Goal: Book appointment/travel/reservation

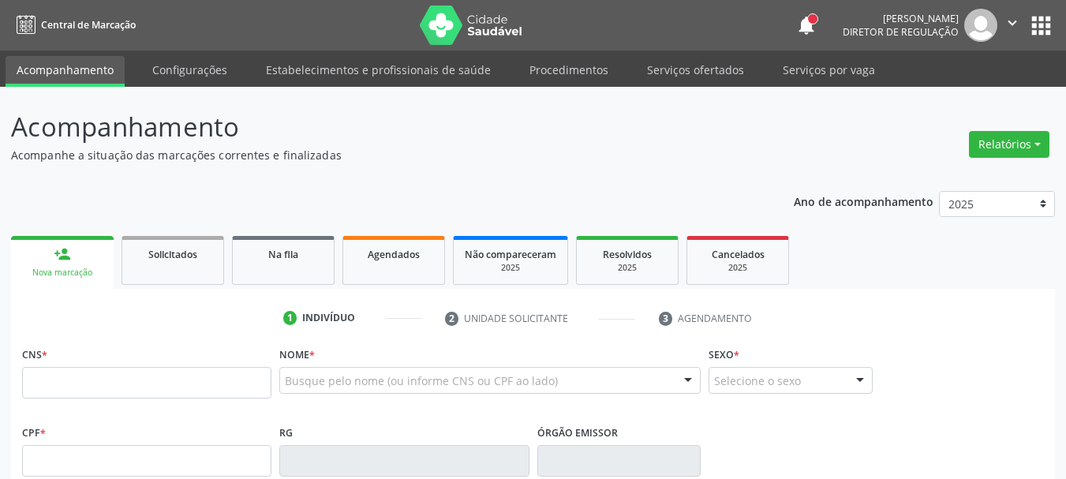
click at [116, 384] on input "text" at bounding box center [146, 383] width 249 height 32
type input "700 0022 5471 9909"
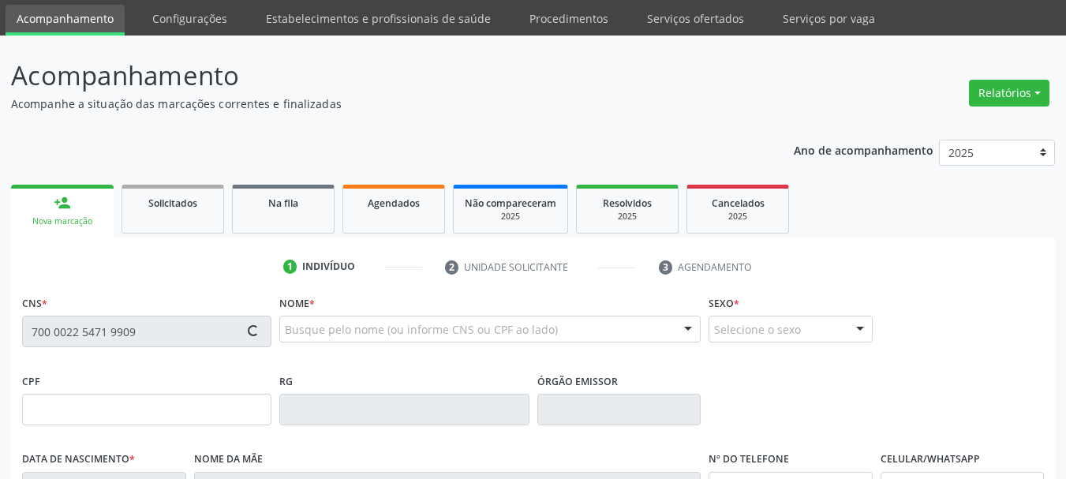
scroll to position [79, 0]
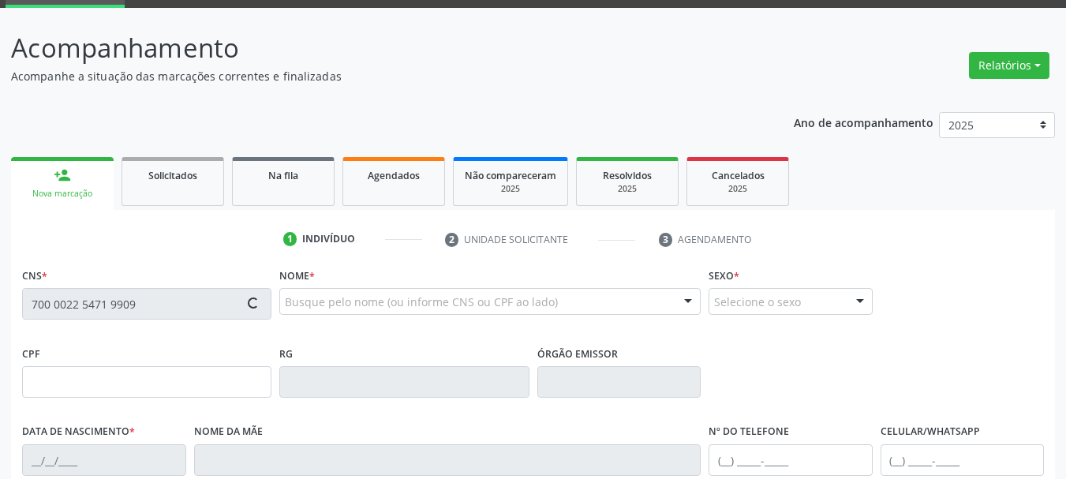
type input "157.582.854-55"
type input "26/10/2013"
type input "Mirele Regina de Araujo Barros"
type input "(87) 99621-0733"
type input "052.301.864-96"
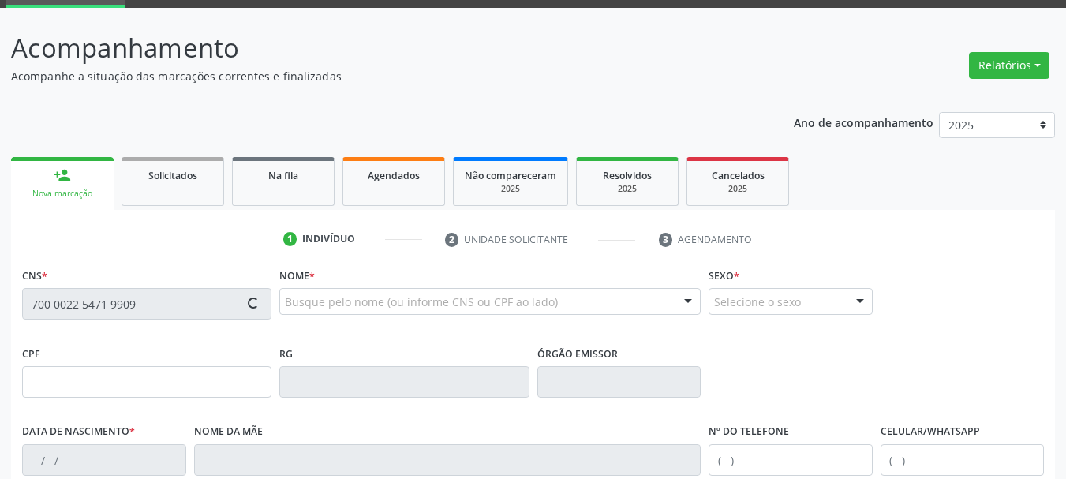
type input "176"
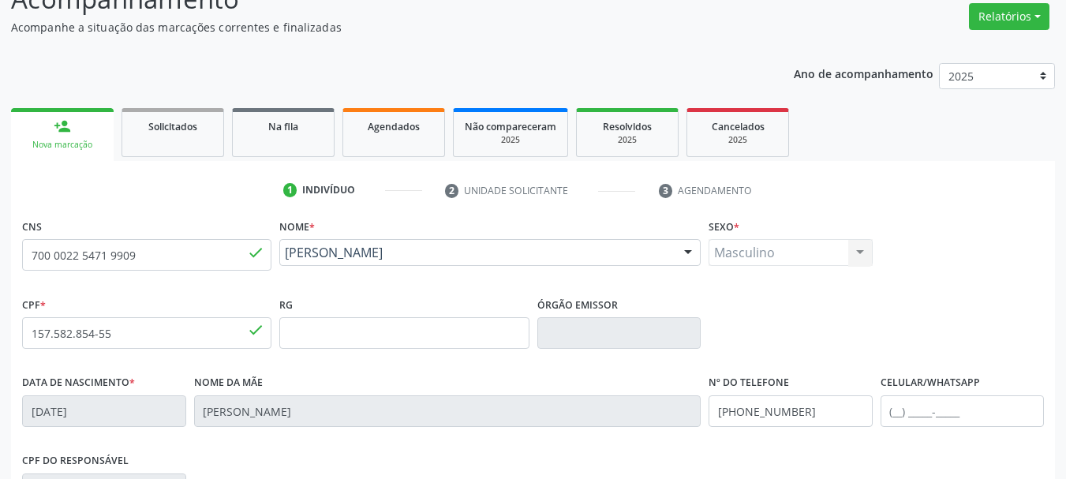
scroll to position [237, 0]
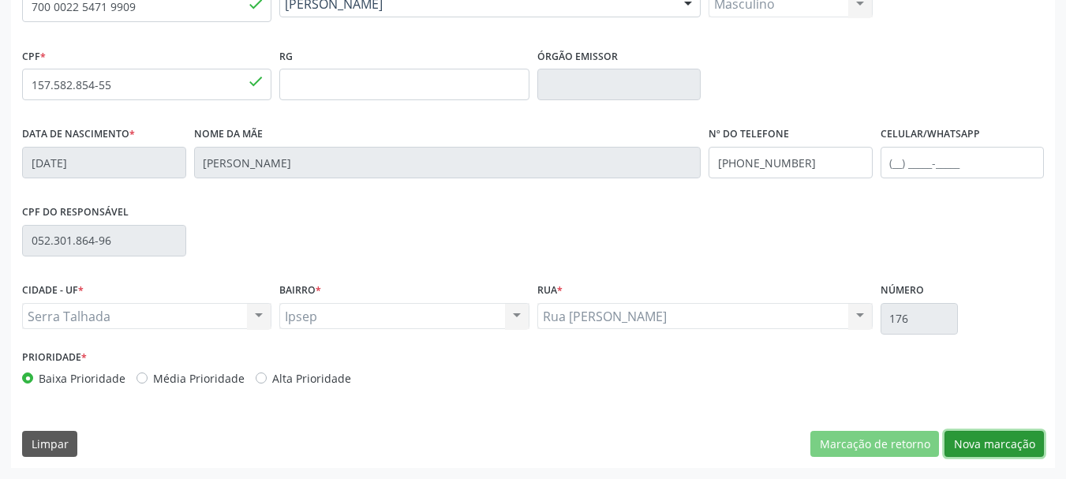
click at [1026, 450] on button "Nova marcação" at bounding box center [993, 444] width 99 height 27
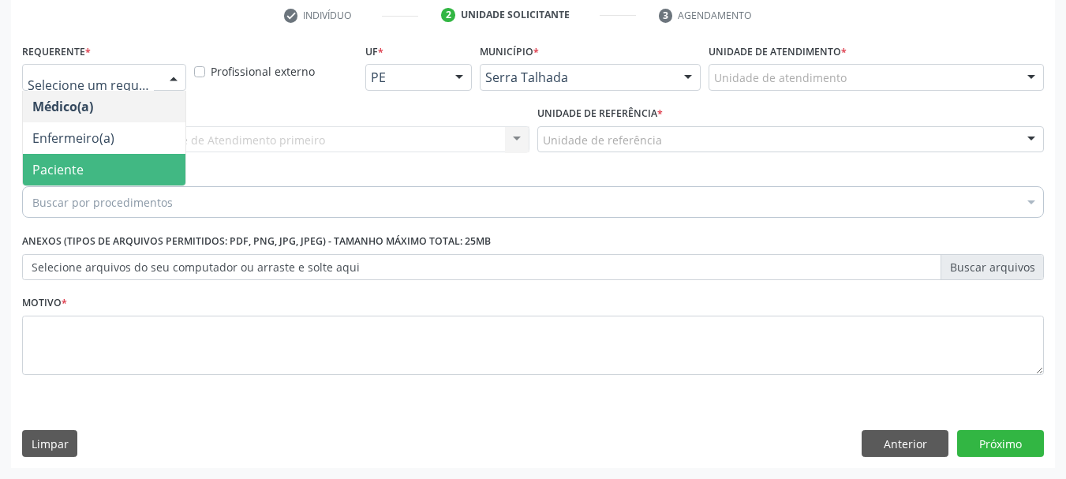
click at [107, 162] on span "Paciente" at bounding box center [104, 170] width 163 height 32
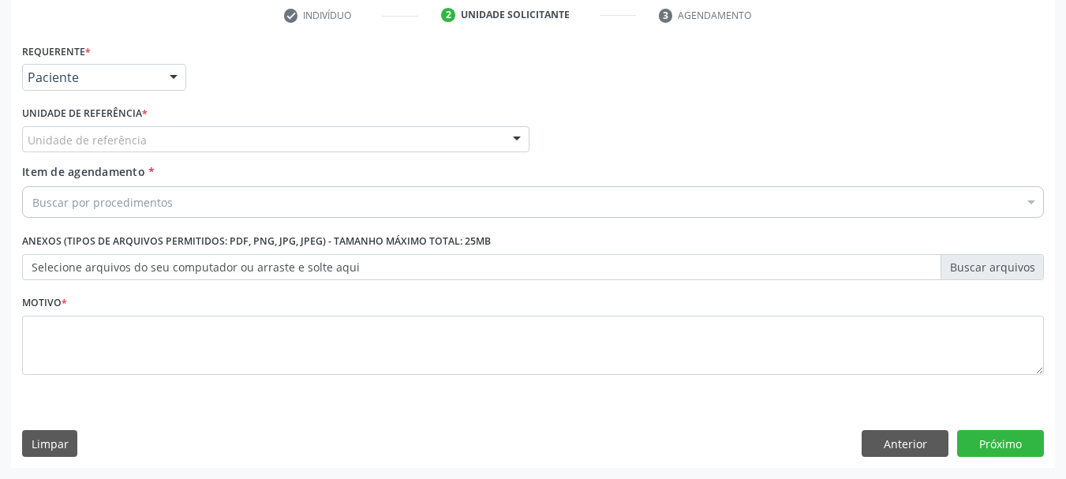
click at [118, 129] on div "Unidade de referência" at bounding box center [275, 139] width 507 height 27
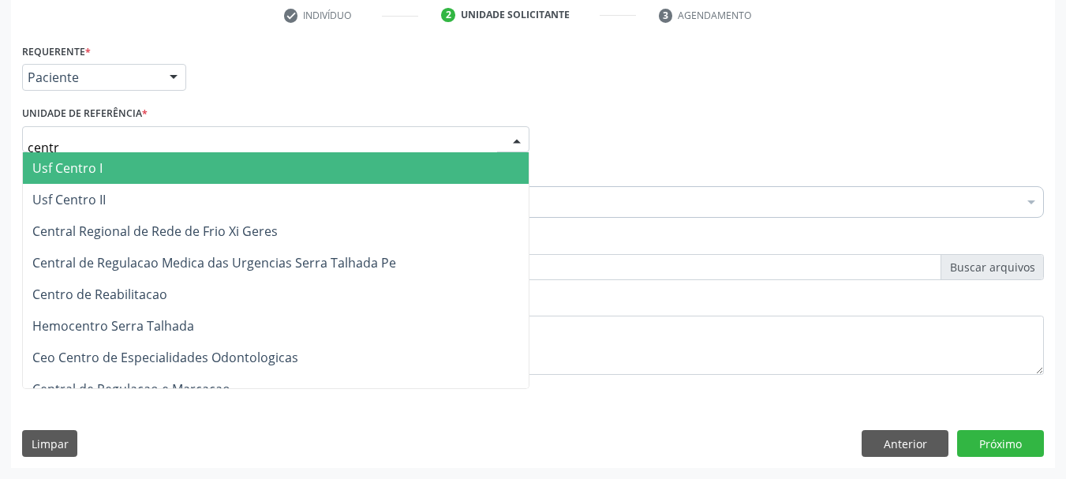
type input "centro"
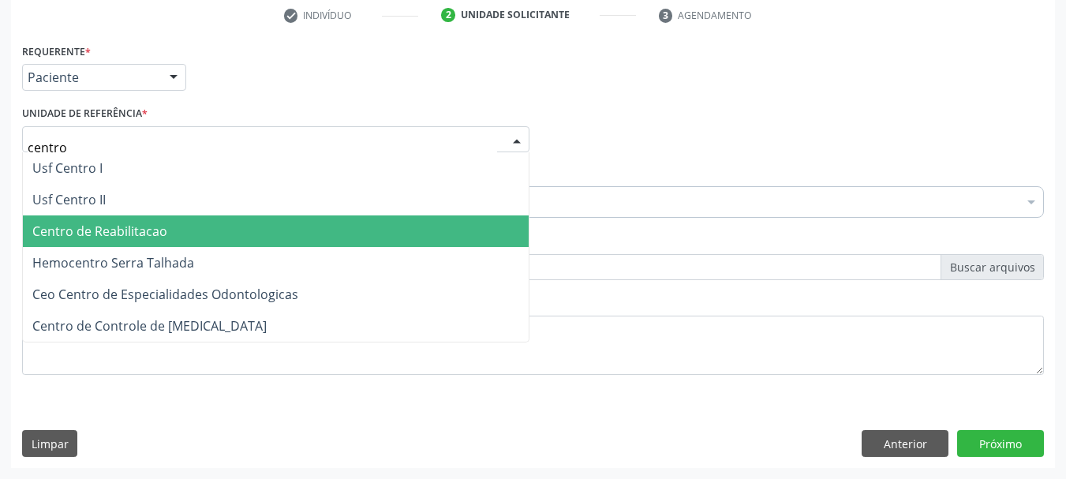
click at [73, 243] on span "Centro de Reabilitacao" at bounding box center [276, 231] width 506 height 32
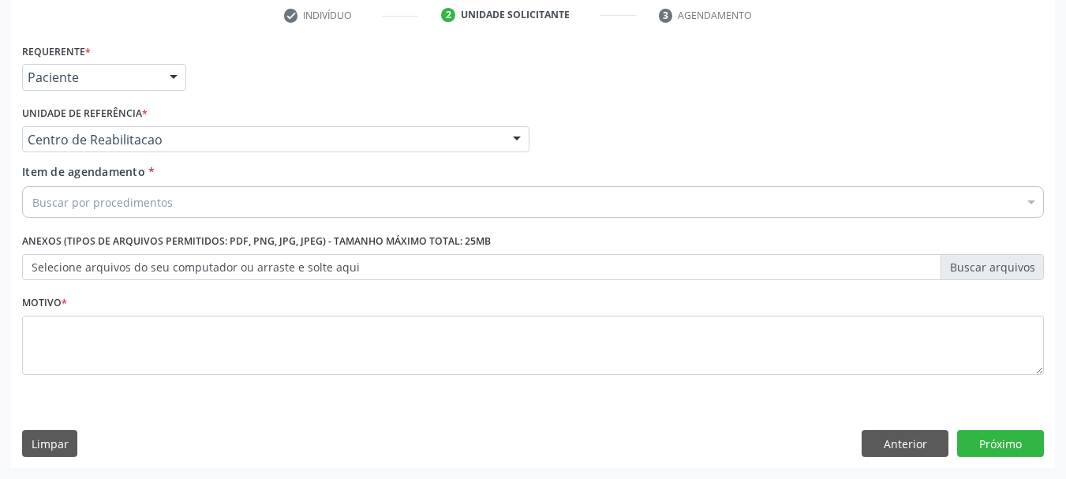
click at [98, 211] on div "Buscar por procedimentos" at bounding box center [533, 202] width 1022 height 32
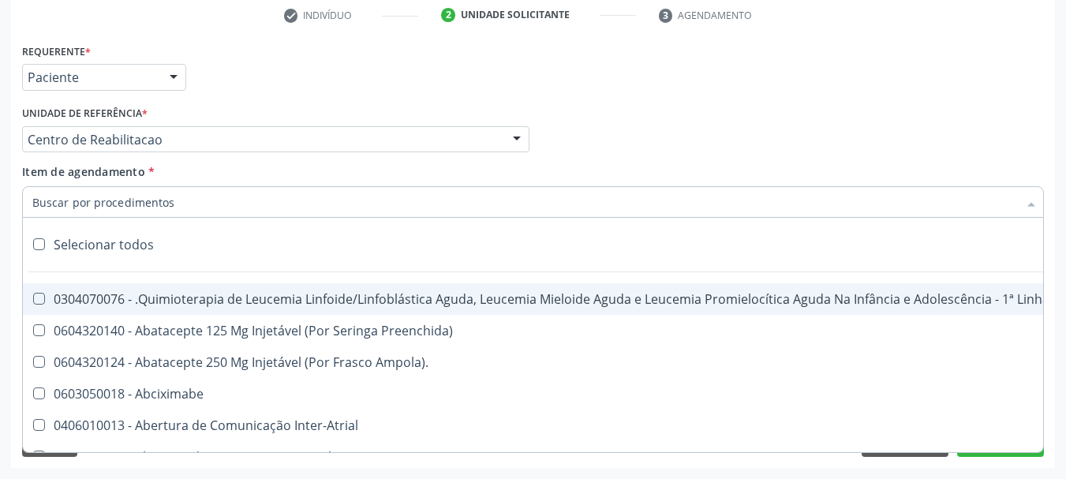
click at [102, 206] on input "Item de agendamento *" at bounding box center [524, 202] width 985 height 32
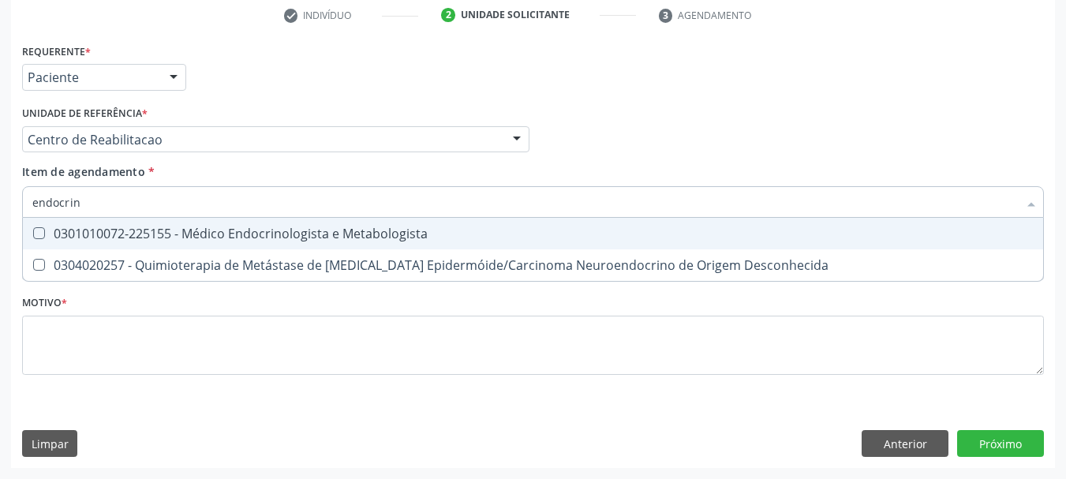
type input "endocrino"
click at [118, 232] on div "0301010072-225155 - Médico Endocrinologista e Metabologista" at bounding box center [532, 233] width 1001 height 13
checkbox Metabologista "true"
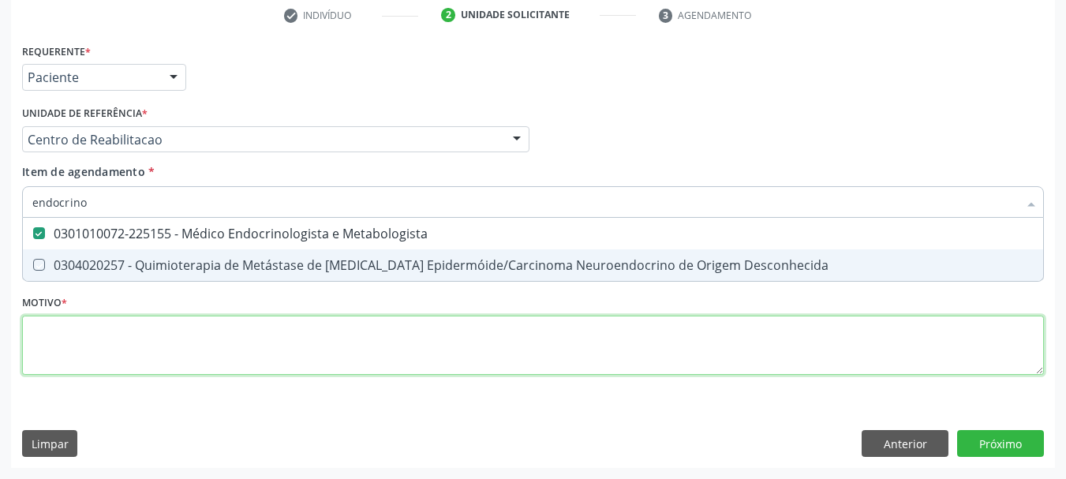
click at [91, 342] on div "Requerente * Paciente Médico(a) Enfermeiro(a) Paciente Nenhum resultado encontr…" at bounding box center [533, 217] width 1022 height 357
checkbox Desconhecida "true"
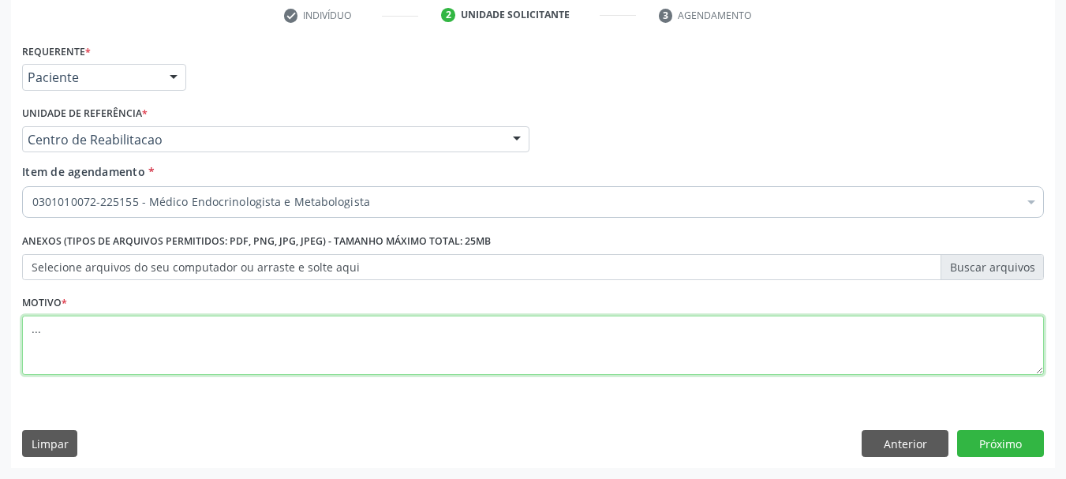
type textarea "..."
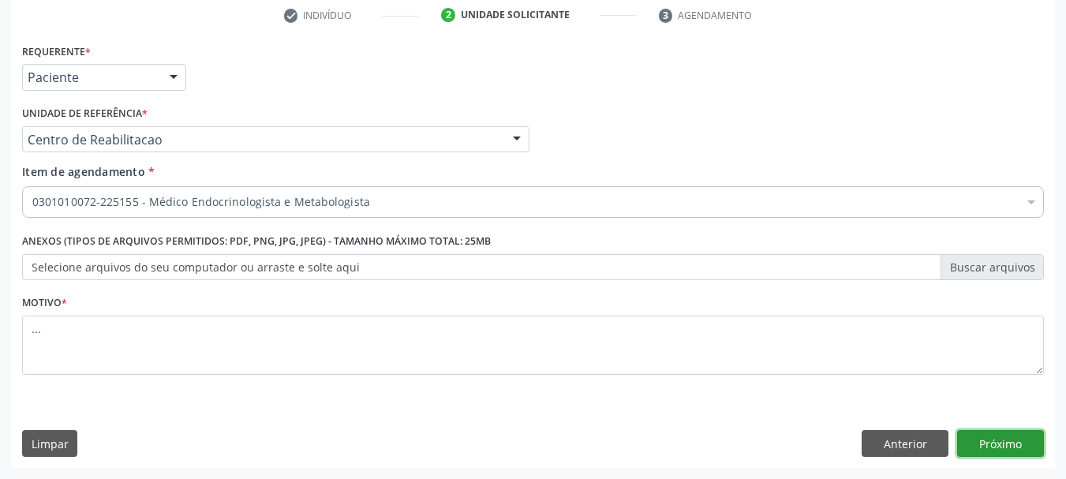
click at [1019, 449] on button "Próximo" at bounding box center [1000, 443] width 87 height 27
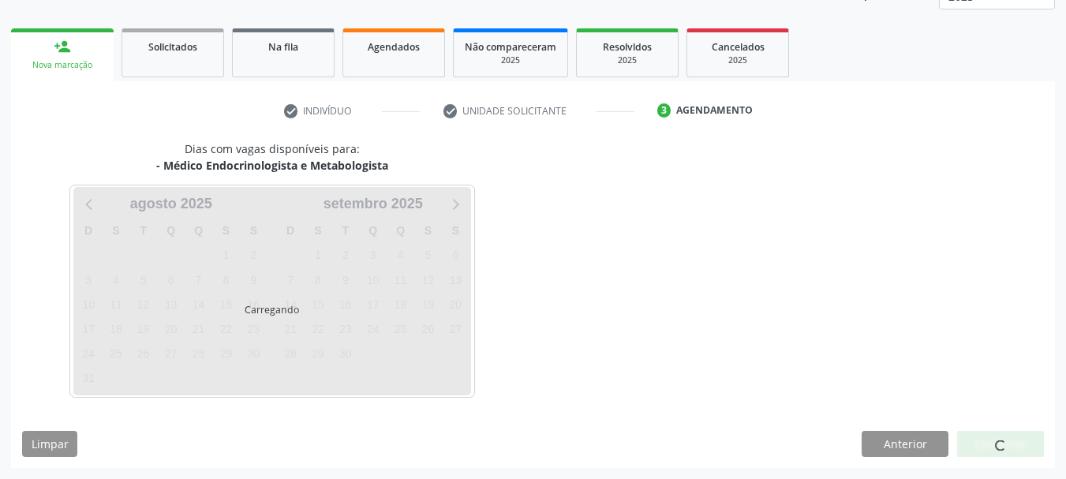
scroll to position [208, 0]
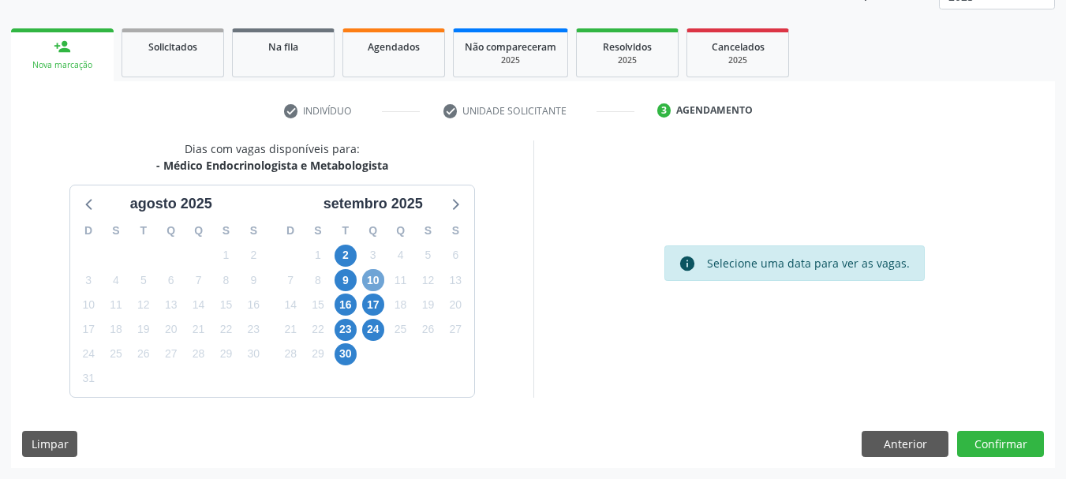
click at [364, 275] on span "10" at bounding box center [373, 280] width 22 height 22
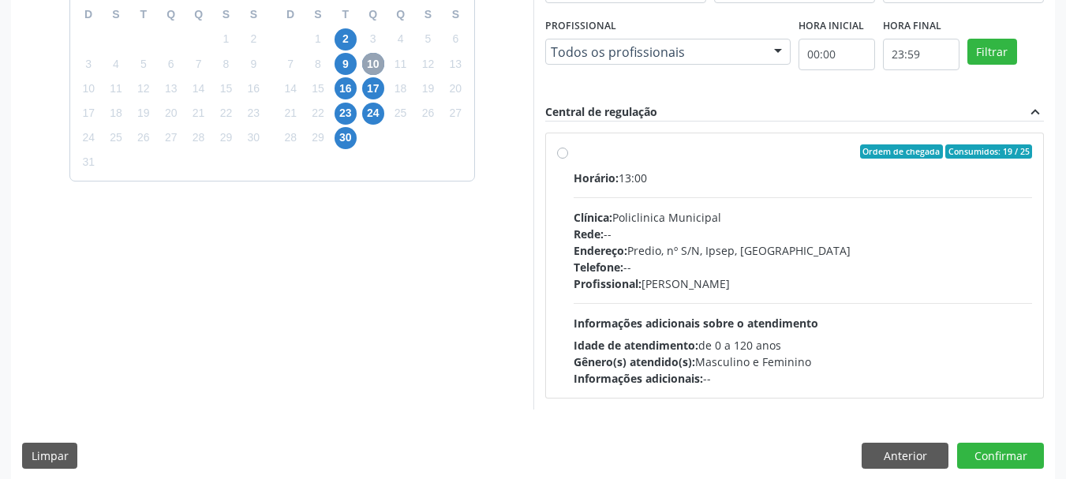
scroll to position [436, 0]
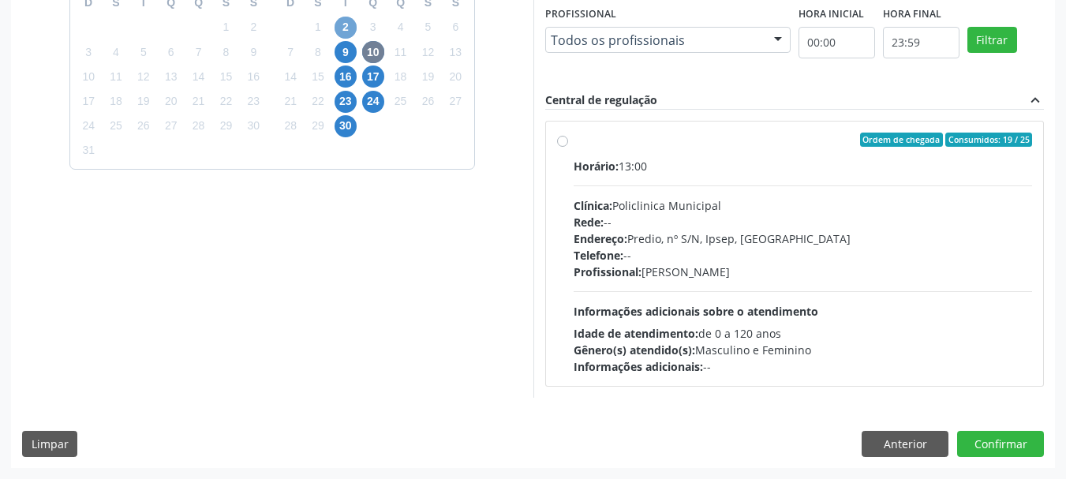
click at [350, 31] on span "2" at bounding box center [346, 28] width 22 height 22
click at [346, 56] on span "9" at bounding box center [346, 52] width 22 height 22
click at [349, 76] on span "16" at bounding box center [346, 76] width 22 height 22
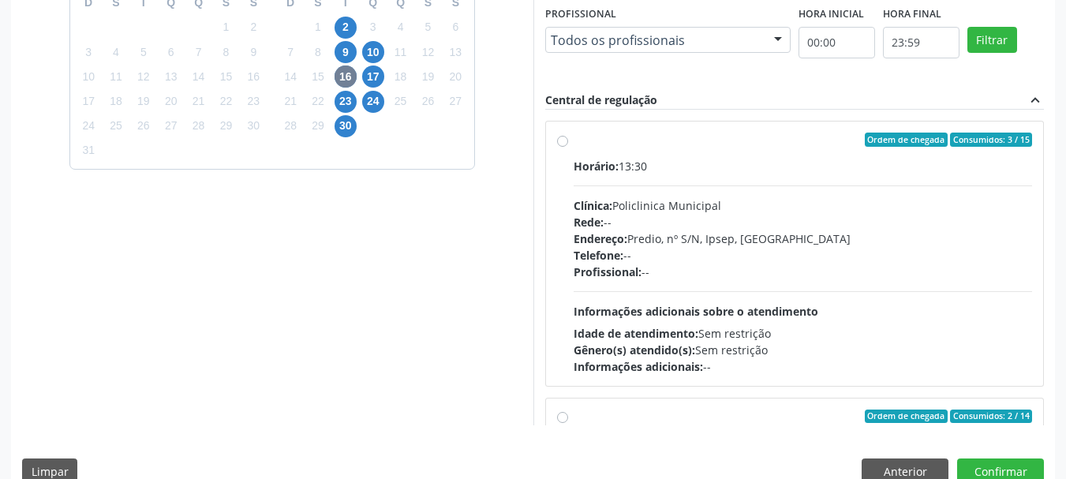
click at [574, 140] on label "Ordem de chegada Consumidos: 3 / 15 Horário: 13:30 Clínica: Policlinica Municip…" at bounding box center [803, 254] width 459 height 242
click at [558, 140] on input "Ordem de chegada Consumidos: 3 / 15 Horário: 13:30 Clínica: Policlinica Municip…" at bounding box center [562, 140] width 11 height 14
radio input "true"
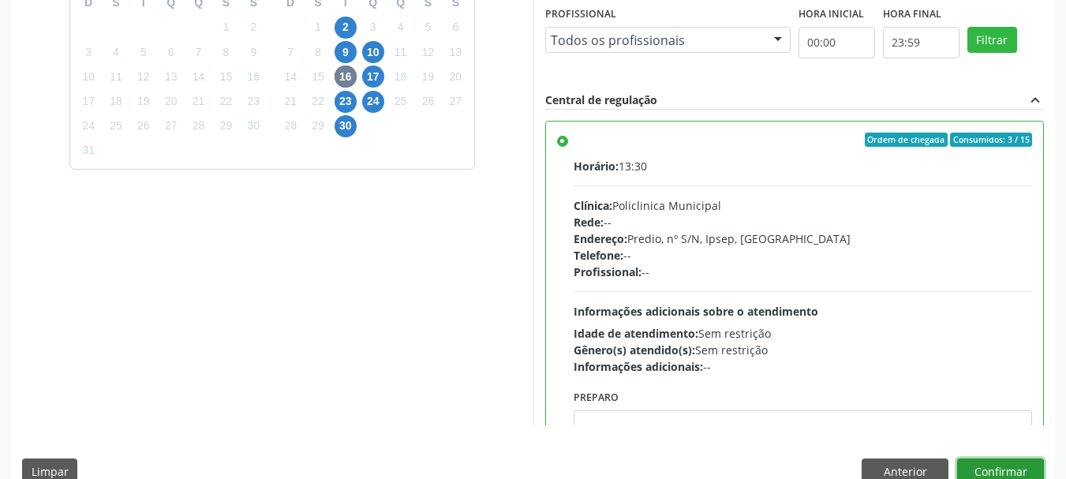
click at [1024, 475] on button "Confirmar" at bounding box center [1000, 471] width 87 height 27
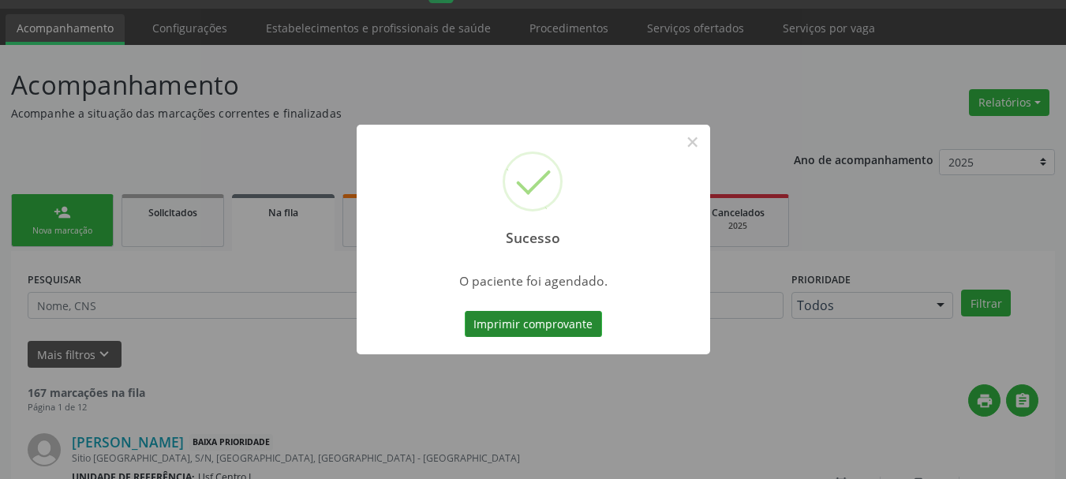
click at [514, 324] on button "Imprimir comprovante" at bounding box center [533, 324] width 137 height 27
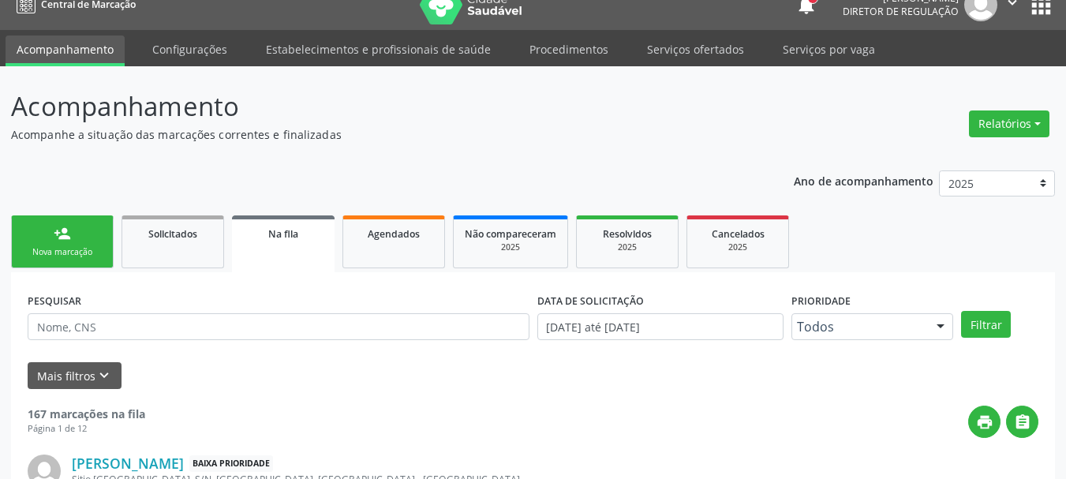
scroll to position [0, 0]
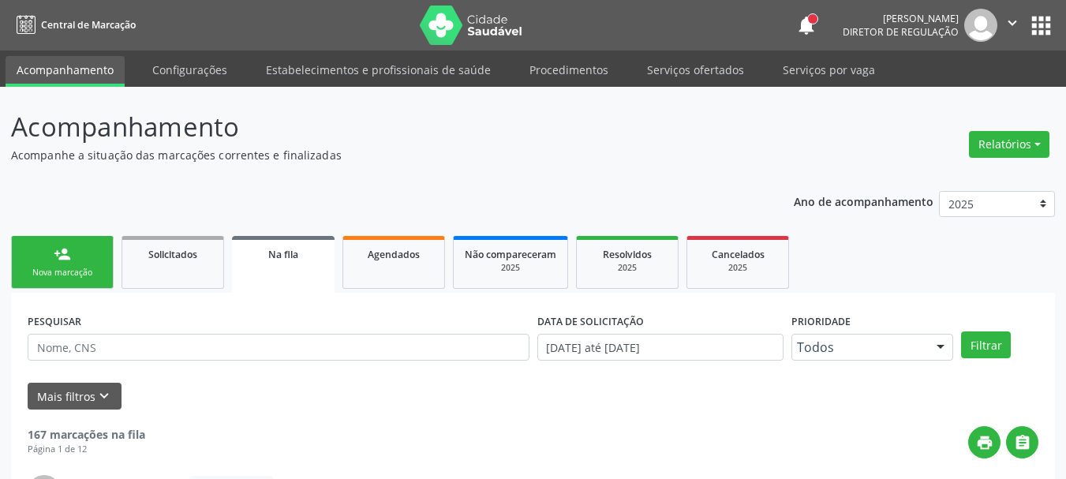
click at [1041, 17] on button "apps" at bounding box center [1041, 26] width 28 height 28
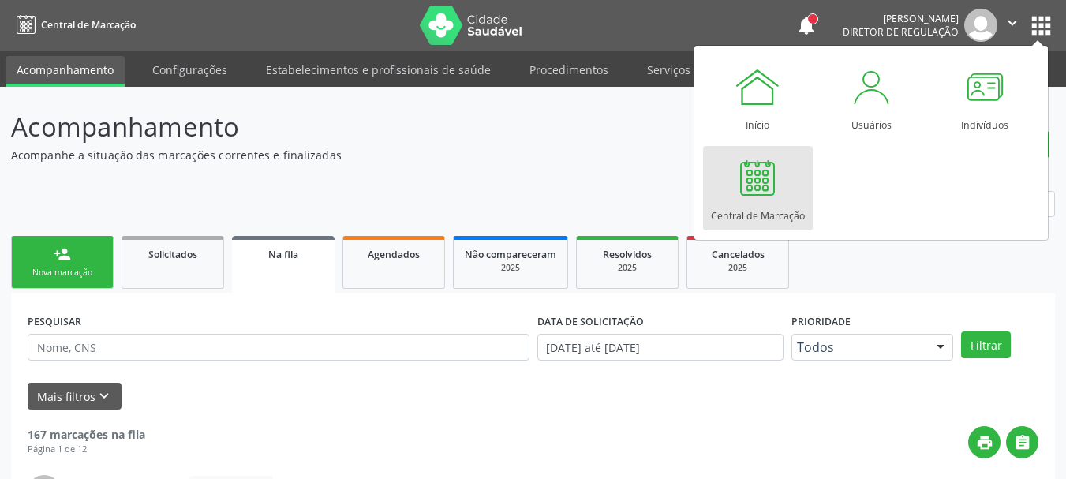
click at [775, 179] on div at bounding box center [757, 177] width 47 height 47
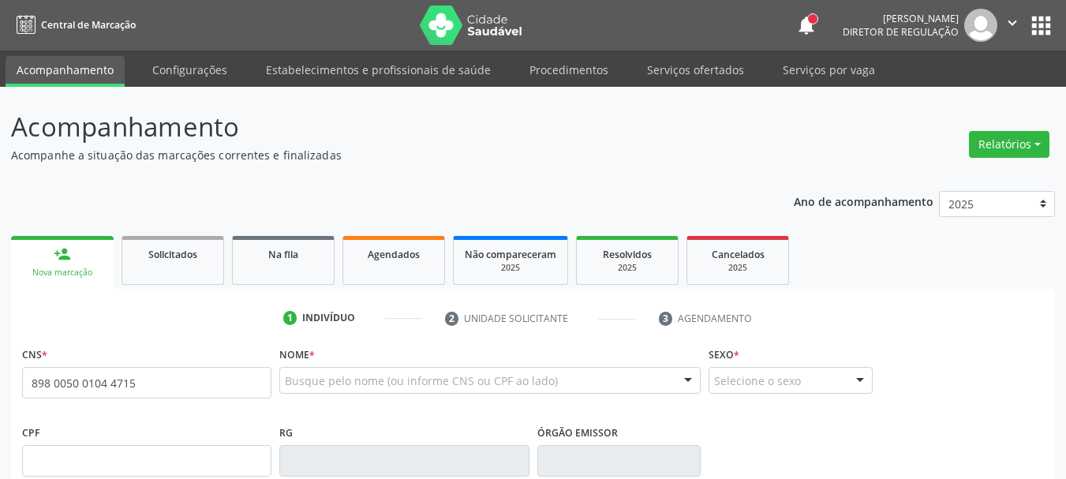
type input "898 0050 0104 4715"
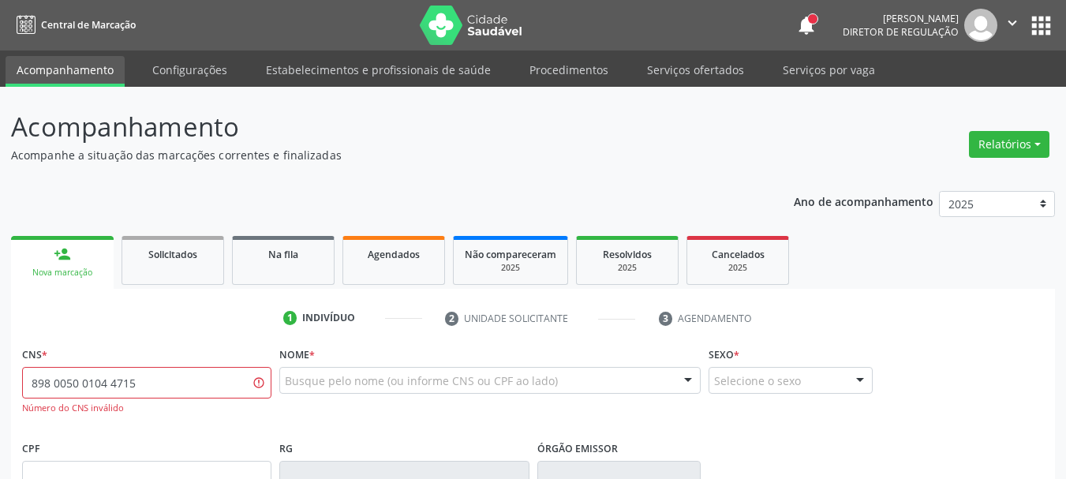
drag, startPoint x: 172, startPoint y: 371, endPoint x: 2, endPoint y: 366, distance: 169.7
click at [2, 366] on div "Acompanhamento Acompanhe a situação das marcações correntes e finalizadas Relat…" at bounding box center [533, 479] width 1066 height 784
type input "898 0050 0104 4715"
drag, startPoint x: 189, startPoint y: 383, endPoint x: 0, endPoint y: 362, distance: 190.5
click at [0, 362] on div "Acompanhamento Acompanhe a situação das marcações correntes e finalizadas Relat…" at bounding box center [533, 479] width 1066 height 784
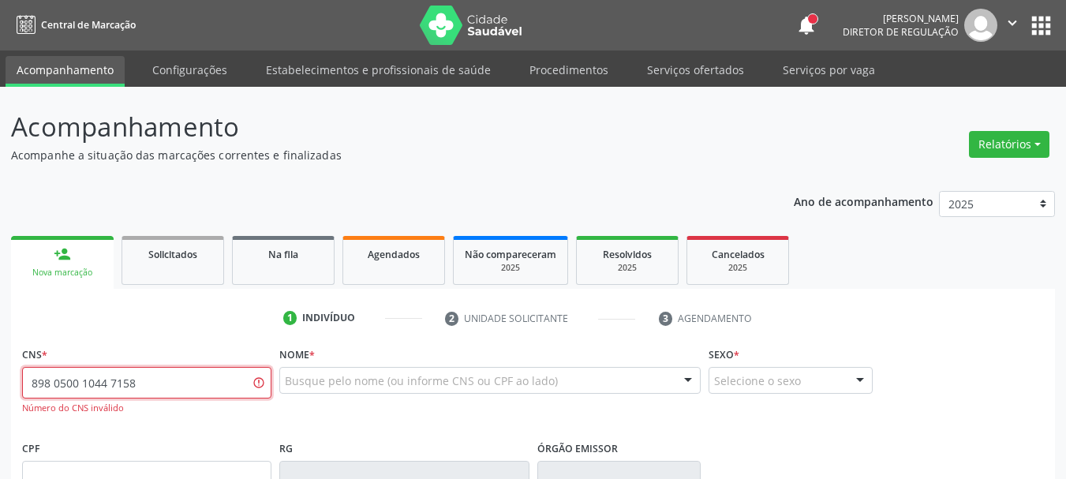
type input "898 0500 1044 7158"
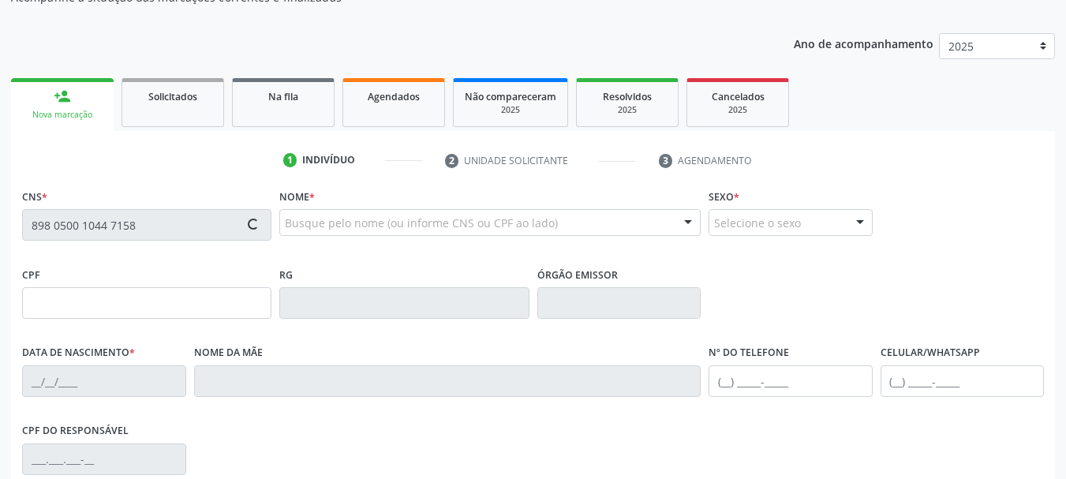
type input "303.558.184-34"
type input "[DATE]"
type input "[PERSON_NAME]"
type input "[PHONE_NUMBER]"
type input "61"
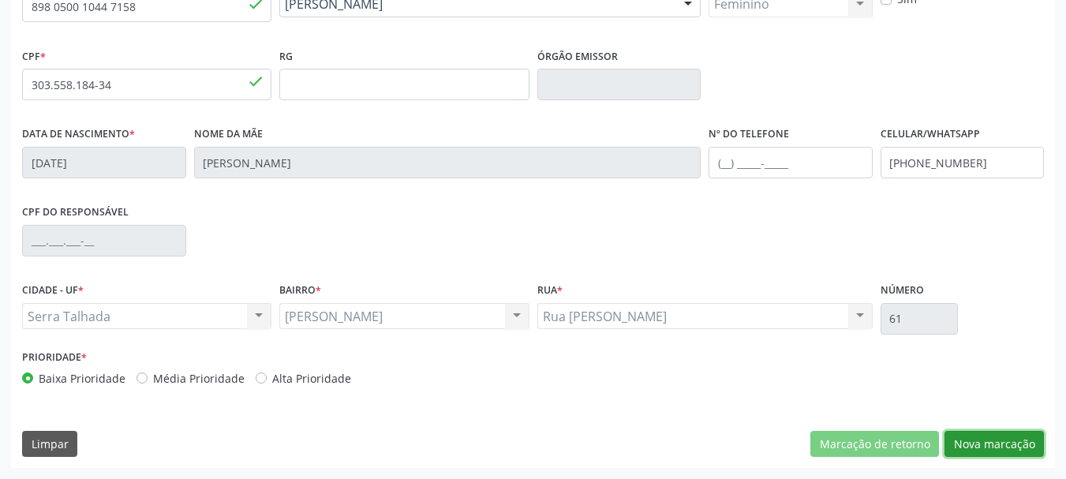
click at [1022, 440] on button "Nova marcação" at bounding box center [993, 444] width 99 height 27
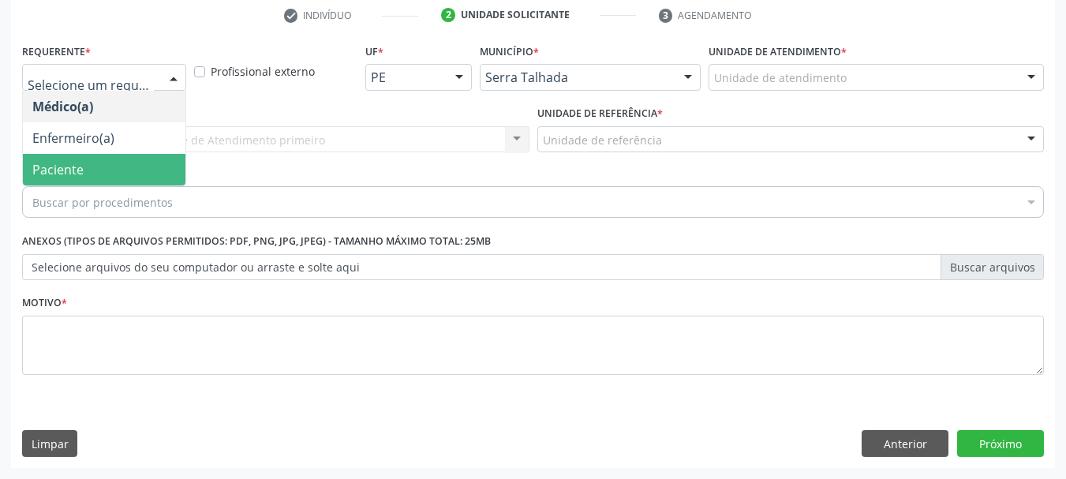
click at [116, 159] on span "Paciente" at bounding box center [104, 170] width 163 height 32
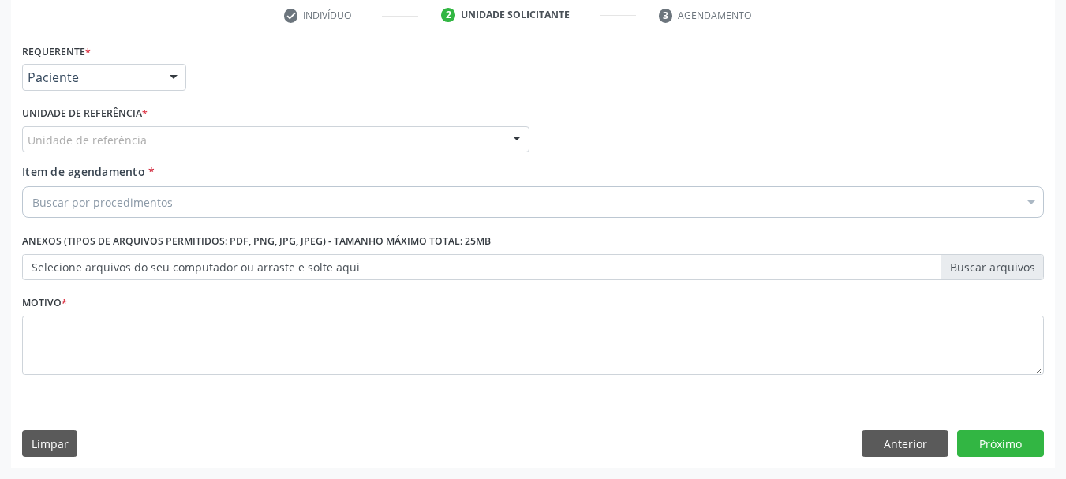
click at [107, 127] on div "Unidade de referência" at bounding box center [275, 139] width 507 height 27
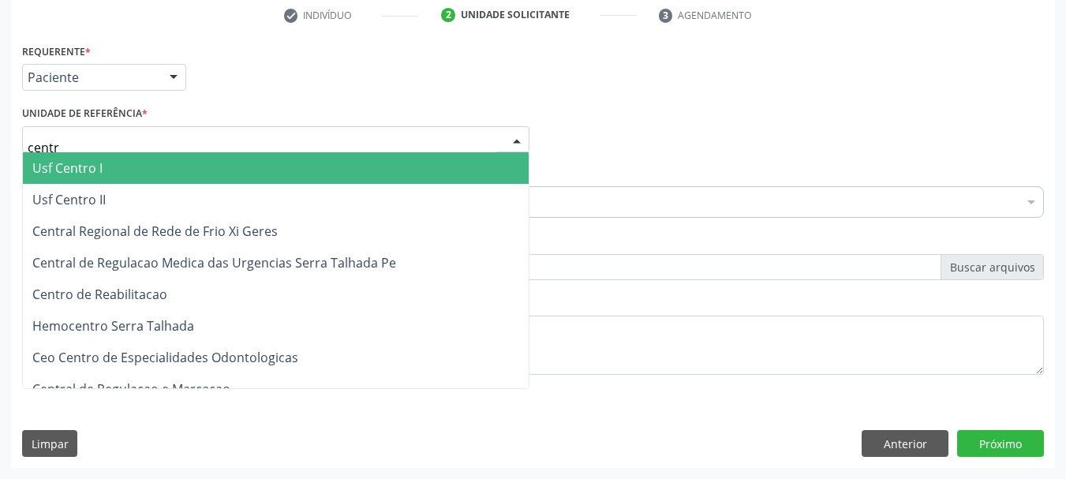
type input "centro"
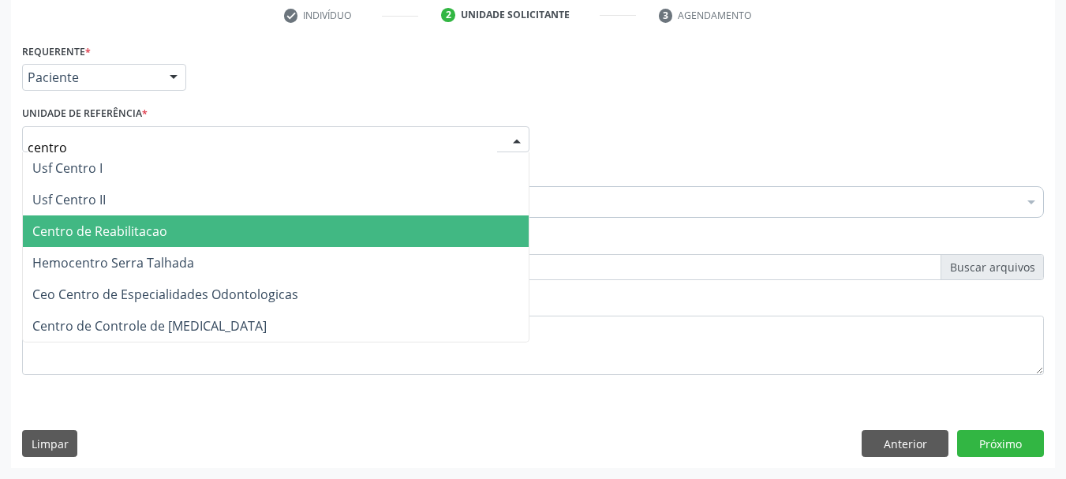
click at [81, 232] on span "Centro de Reabilitacao" at bounding box center [99, 231] width 135 height 17
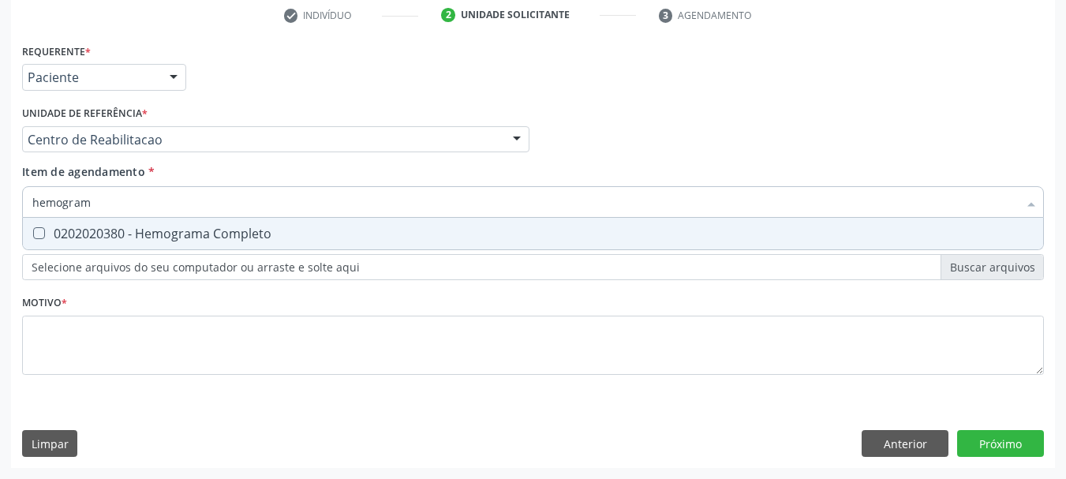
type input "hemograma"
click at [128, 239] on div "0202020380 - Hemograma Completo" at bounding box center [532, 233] width 1001 height 13
checkbox Completo "true"
type input "hemog"
checkbox Completo "false"
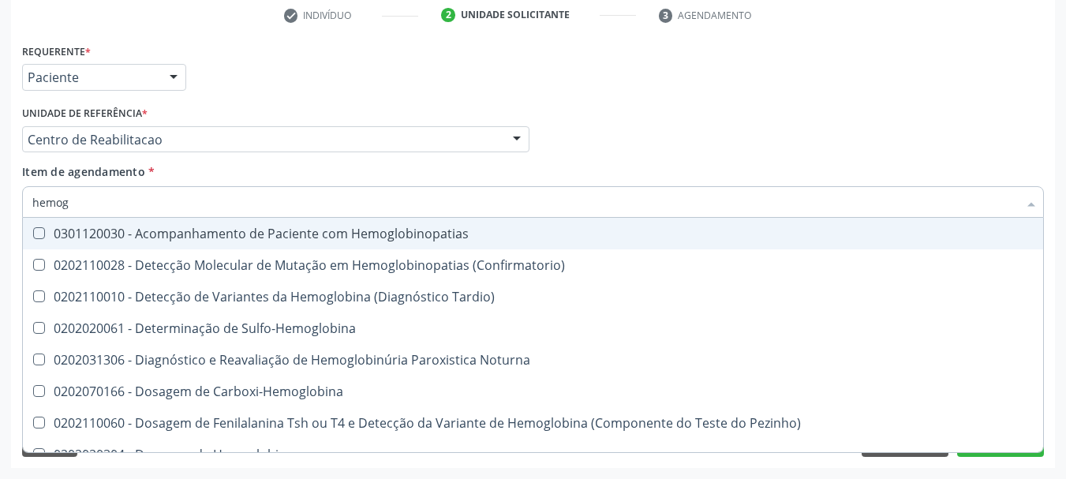
type input "hemo"
checkbox Completo "false"
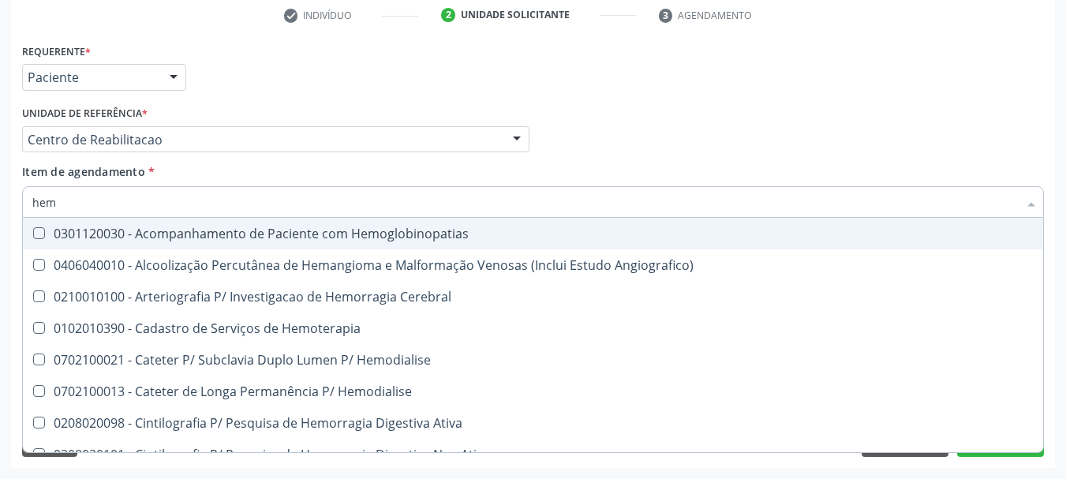
type input "he"
checkbox Completo "false"
checkbox Orgaos "true"
type input "h"
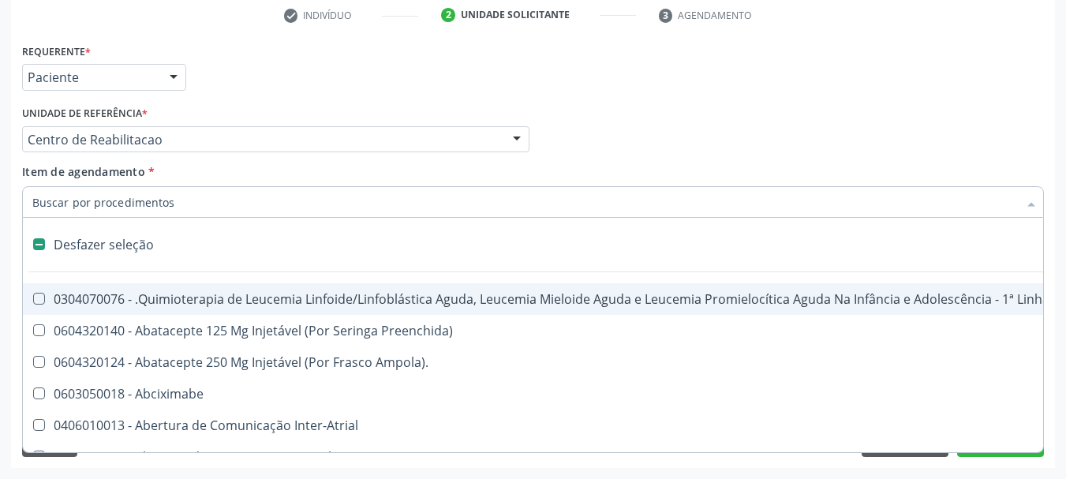
checkbox Quadril "false"
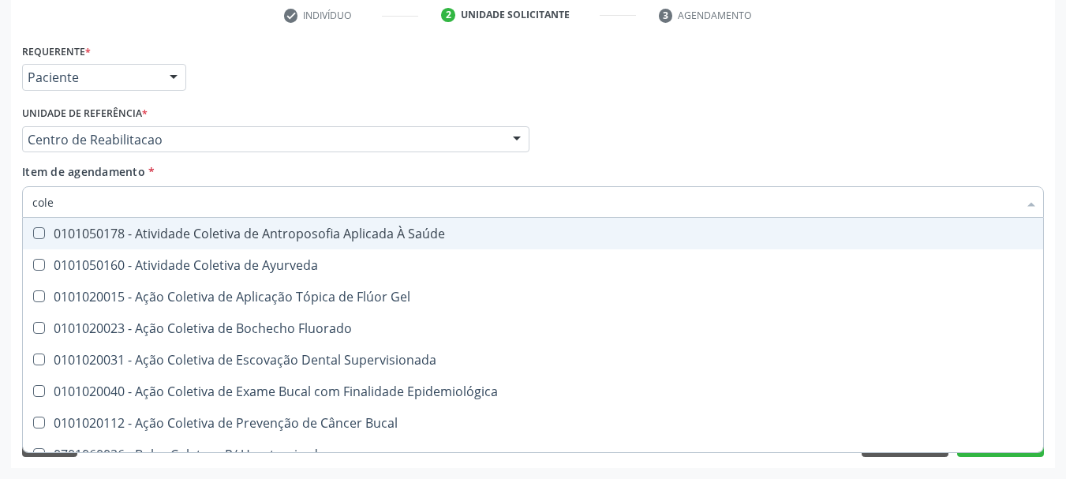
type input "coles"
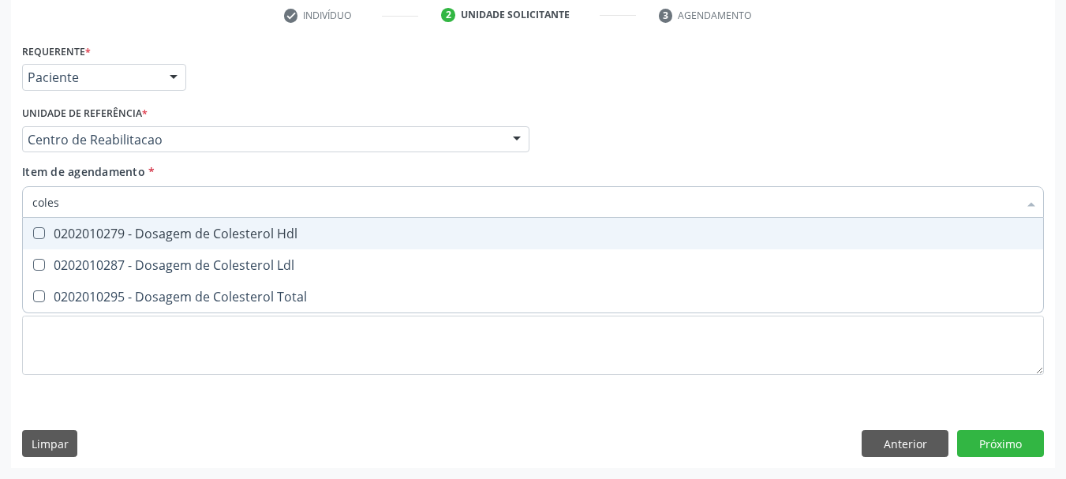
click at [129, 231] on div "0202010279 - Dosagem de Colesterol Hdl" at bounding box center [532, 233] width 1001 height 13
checkbox Hdl "true"
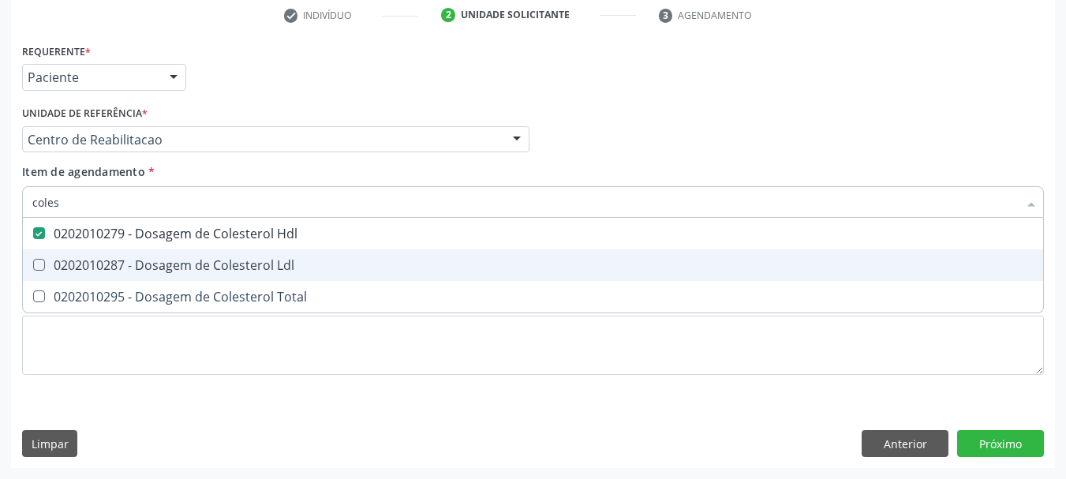
click at [116, 263] on div "0202010287 - Dosagem de Colesterol Ldl" at bounding box center [532, 265] width 1001 height 13
checkbox Ldl "true"
click at [102, 296] on div "0202010295 - Dosagem de Colesterol Total" at bounding box center [532, 296] width 1001 height 13
checkbox Total "true"
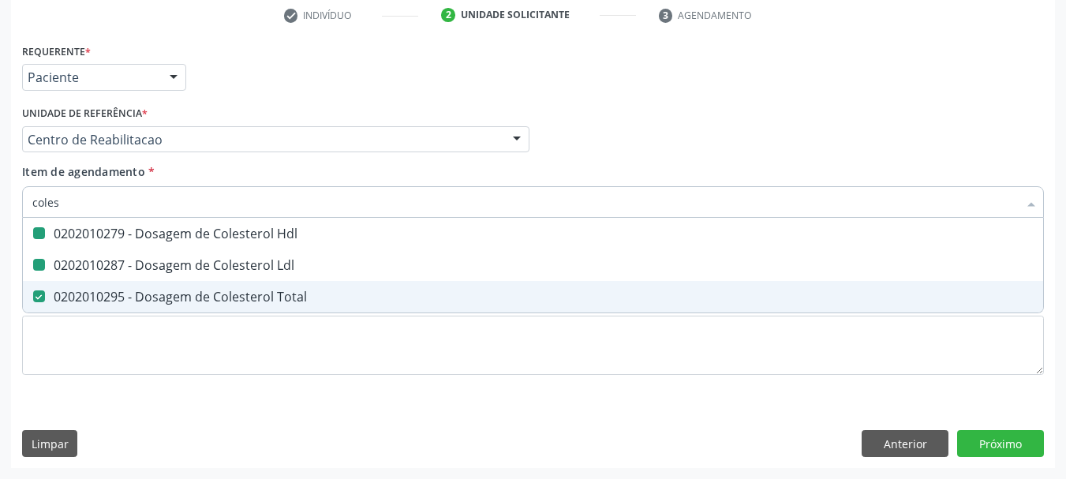
type input "cole"
checkbox Hdl "false"
checkbox Ldl "false"
checkbox Total "false"
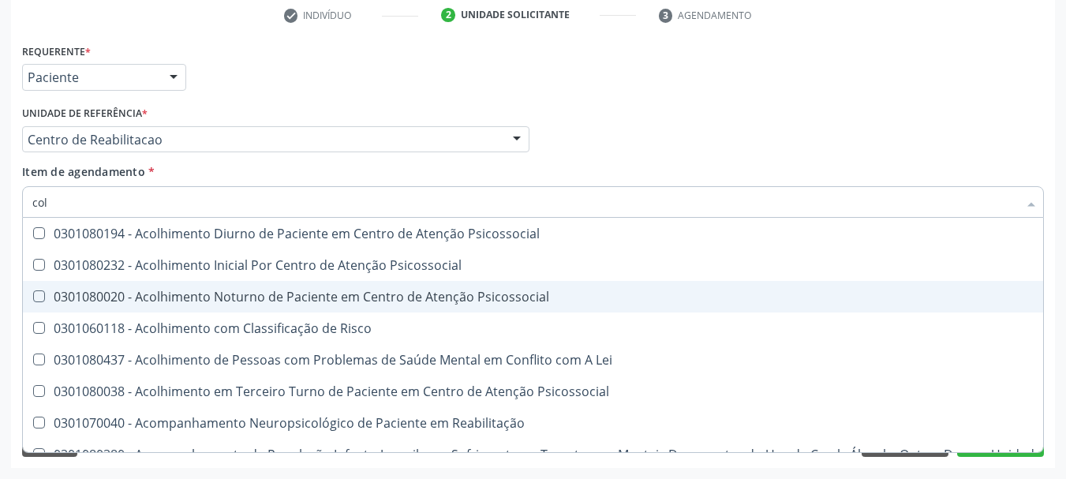
type input "co"
checkbox Hdl "false"
checkbox Ldl "false"
checkbox Total "false"
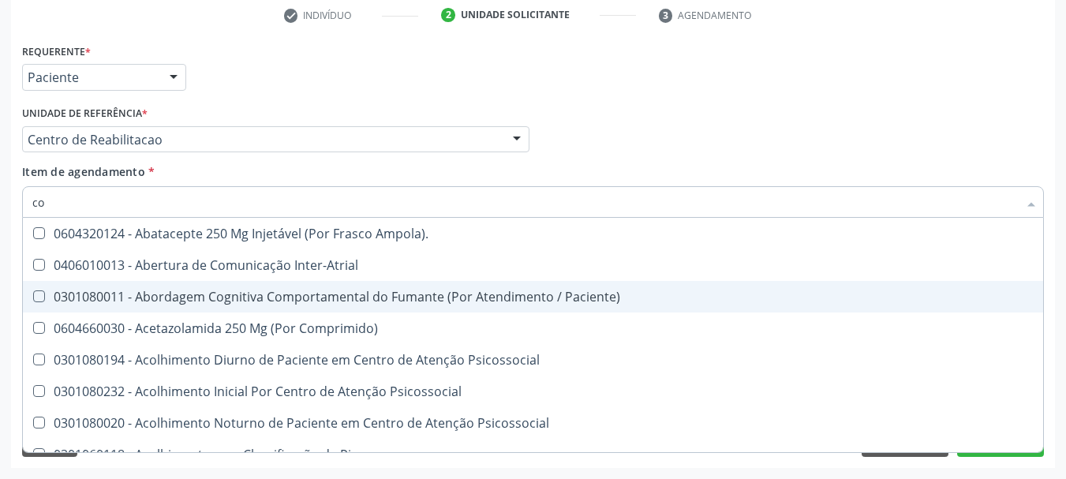
type input "c"
checkbox Hdl "false"
checkbox Ldl "false"
checkbox Total "false"
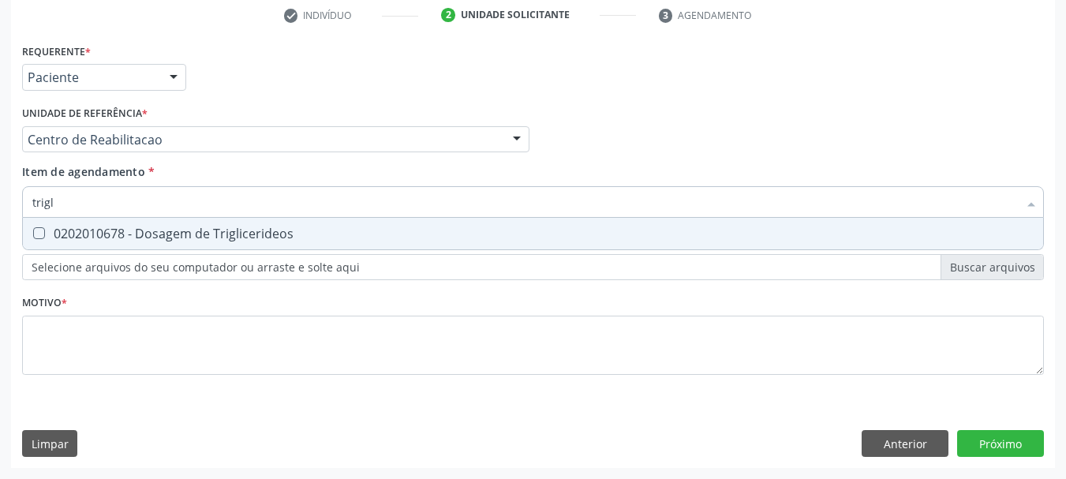
type input "trigli"
click at [181, 219] on span "0202010678 - Dosagem de Triglicerideos" at bounding box center [533, 234] width 1020 height 32
checkbox Triglicerideos "true"
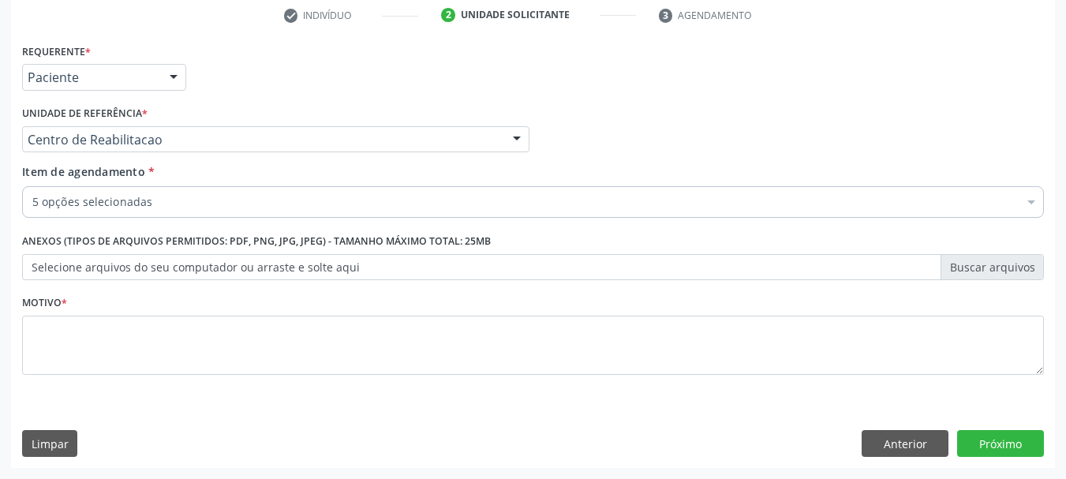
click at [152, 211] on div "5 opções selecionadas" at bounding box center [533, 202] width 1022 height 32
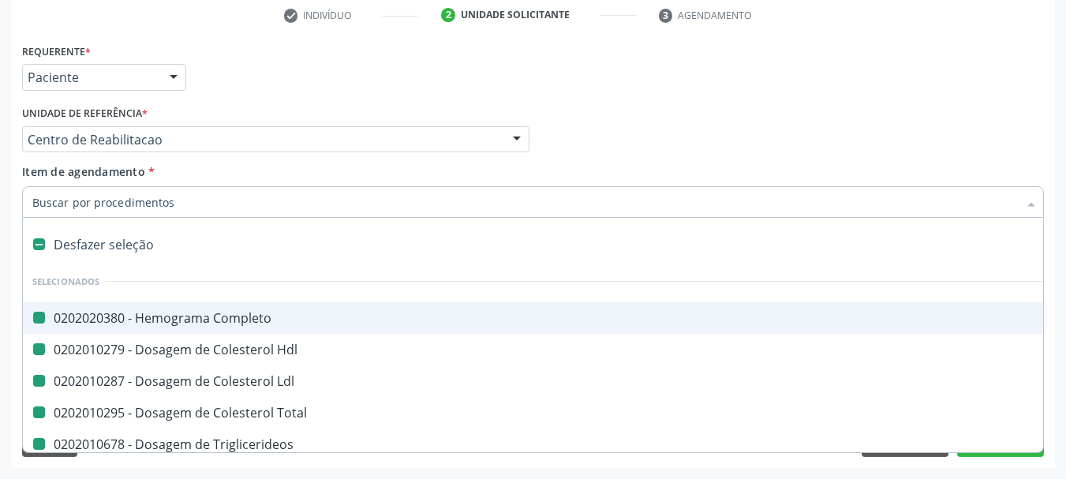
type input "u"
checkbox Completo "false"
checkbox Hdl "false"
checkbox Ldl "false"
checkbox Total "false"
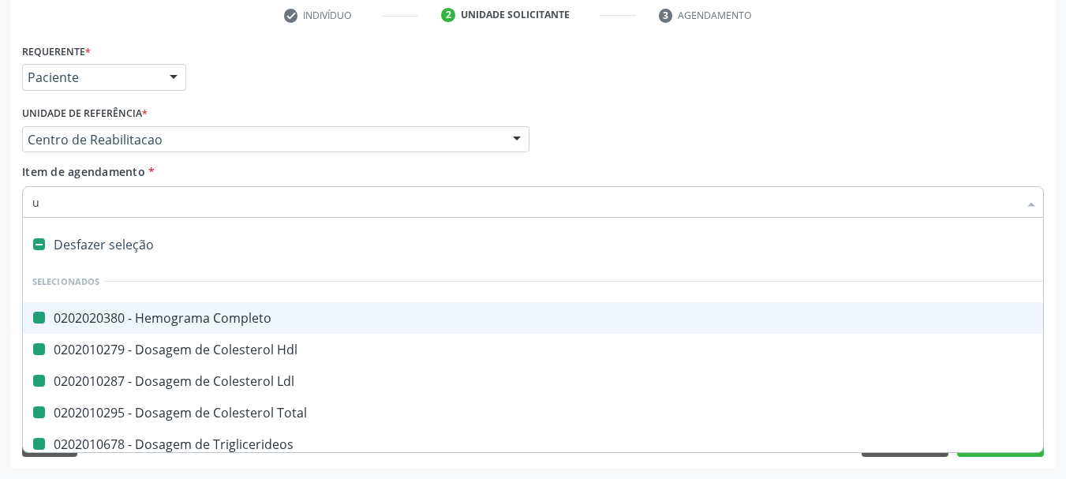
checkbox Triglicerideos "false"
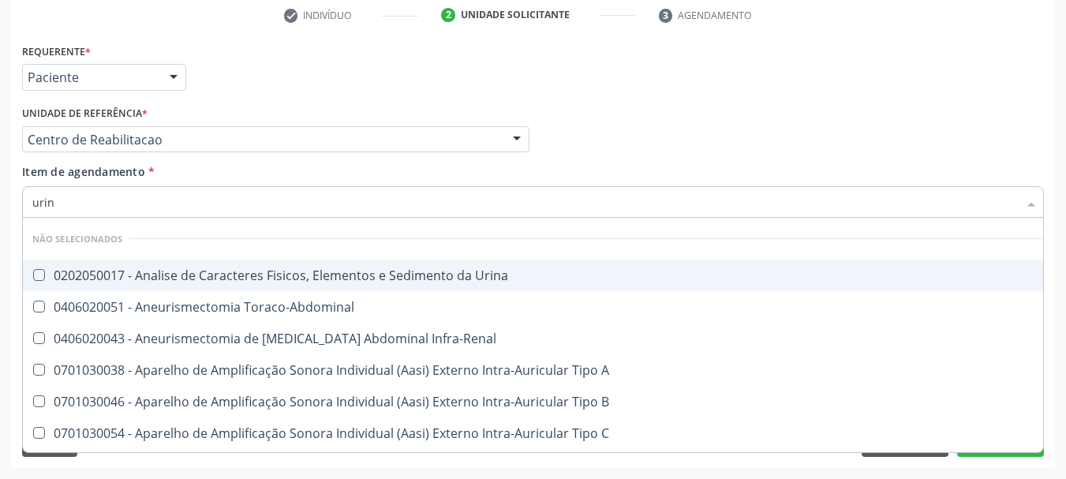
type input "urina"
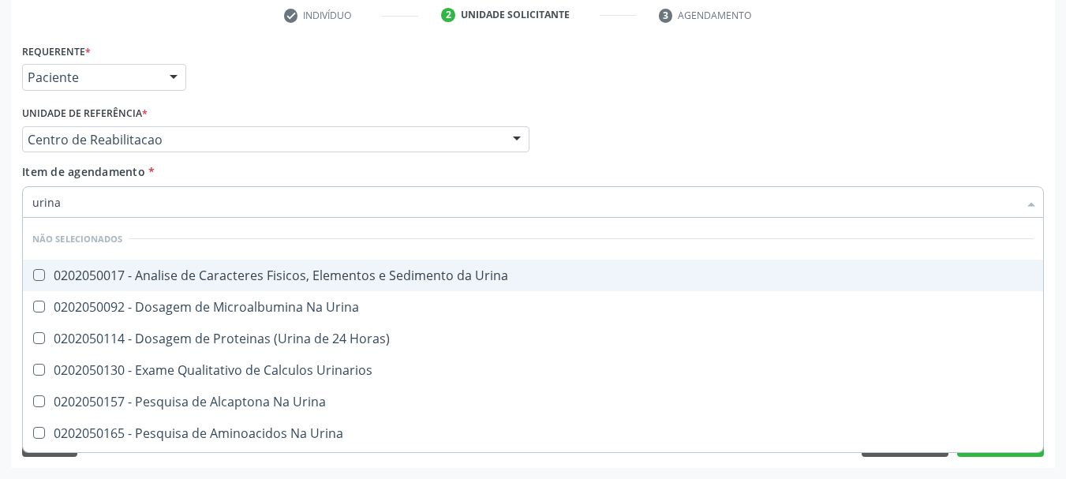
click at [140, 274] on div "0202050017 - Analise de Caracteres Fisicos, Elementos e Sedimento da Urina" at bounding box center [532, 275] width 1001 height 13
checkbox Urina "true"
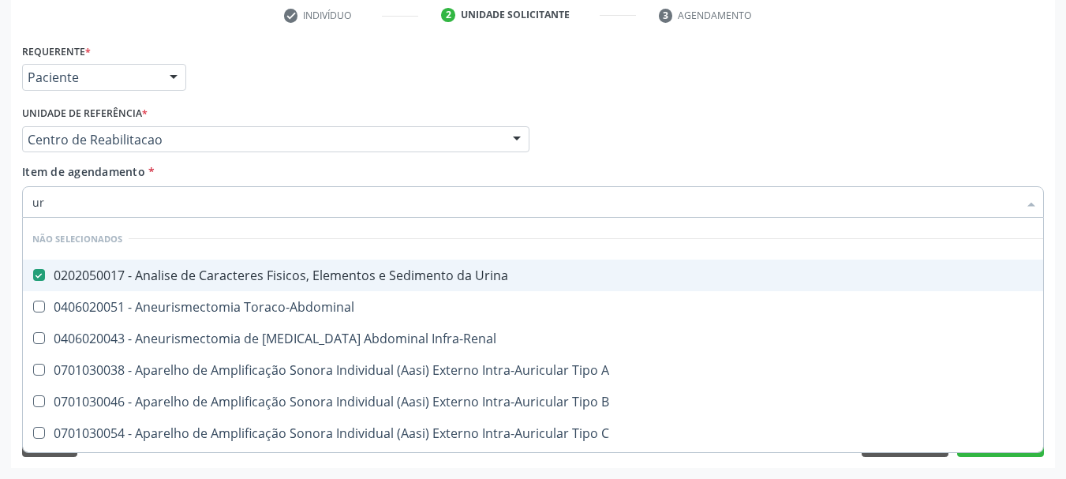
type input "u"
checkbox Urina "true"
checkbox Toraco-Abdominal "true"
checkbox Infra-Renal "true"
checkbox A "true"
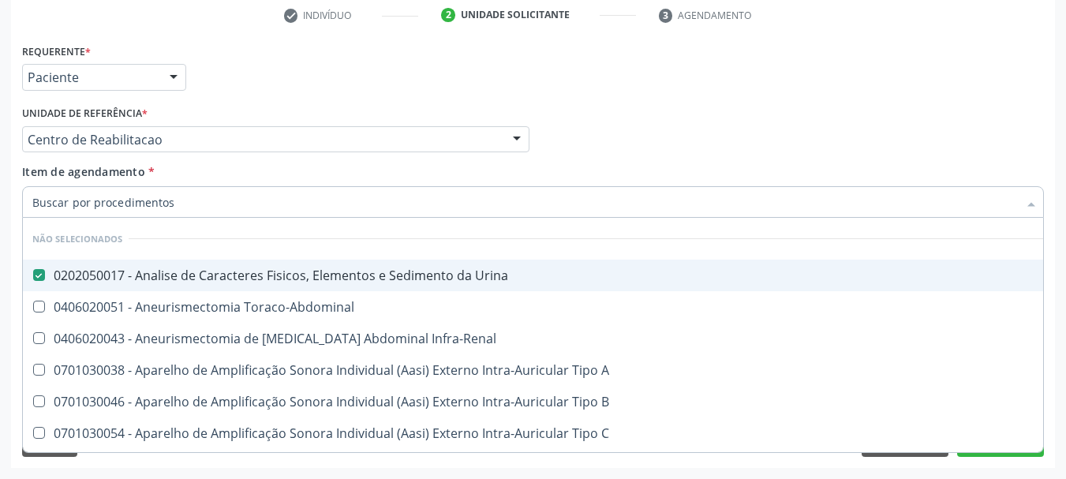
checkbox B "true"
checkbox Cônica "false"
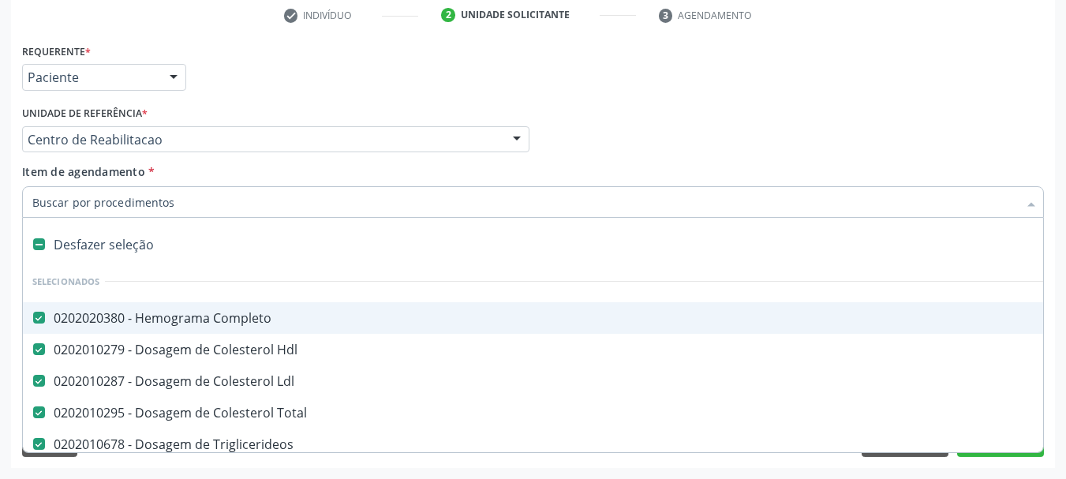
type input "g"
checkbox Urina "false"
type input "gl"
checkbox Ldl "false"
checkbox Total "false"
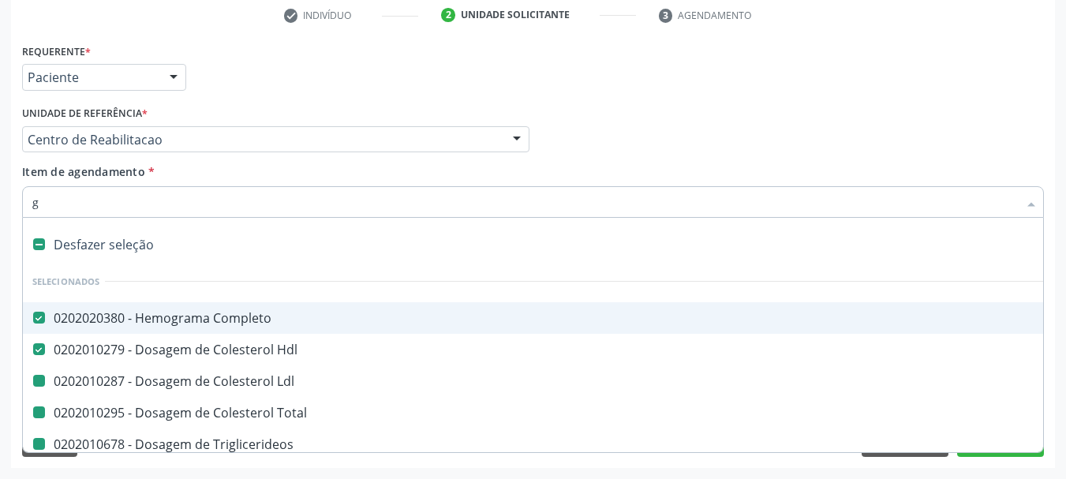
checkbox Triglicerideos "false"
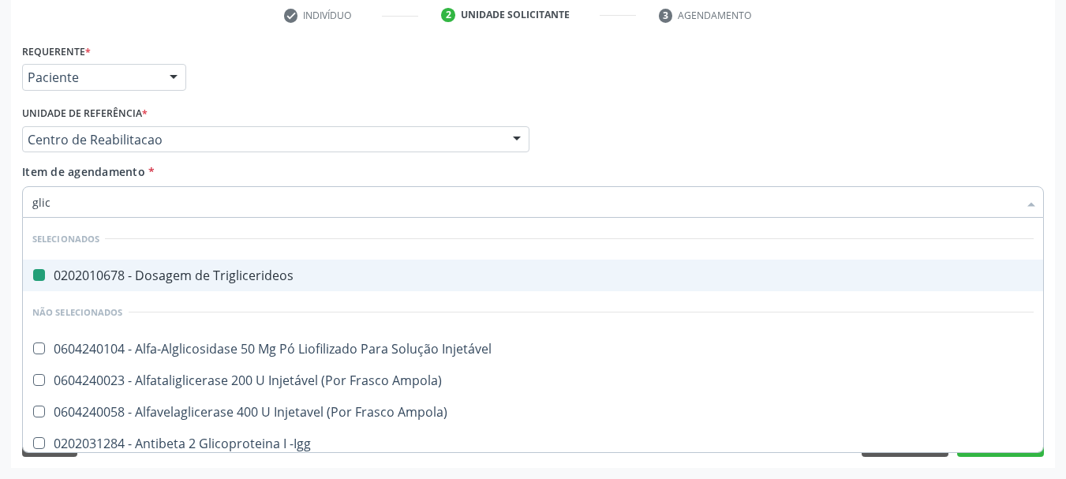
type input "glico"
checkbox Triglicerideos "false"
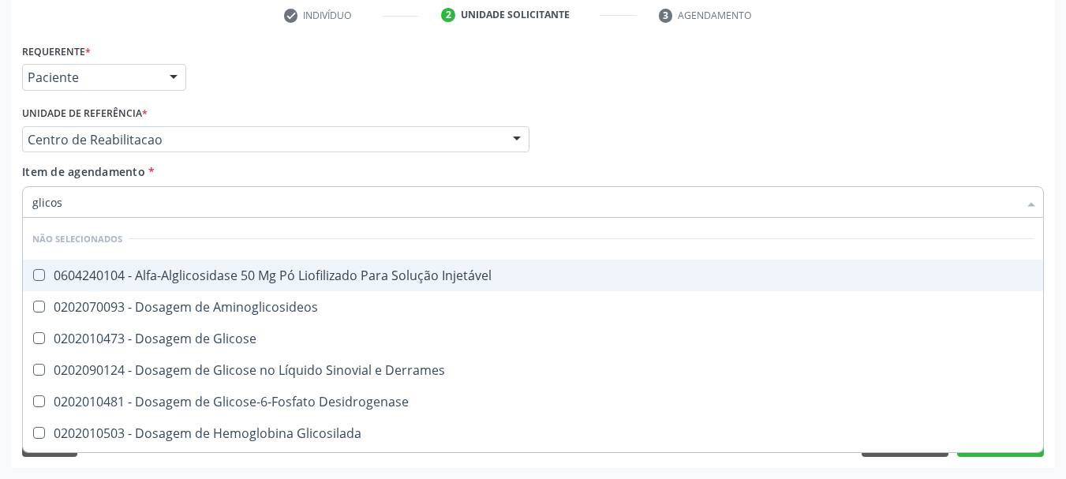
type input "glicose"
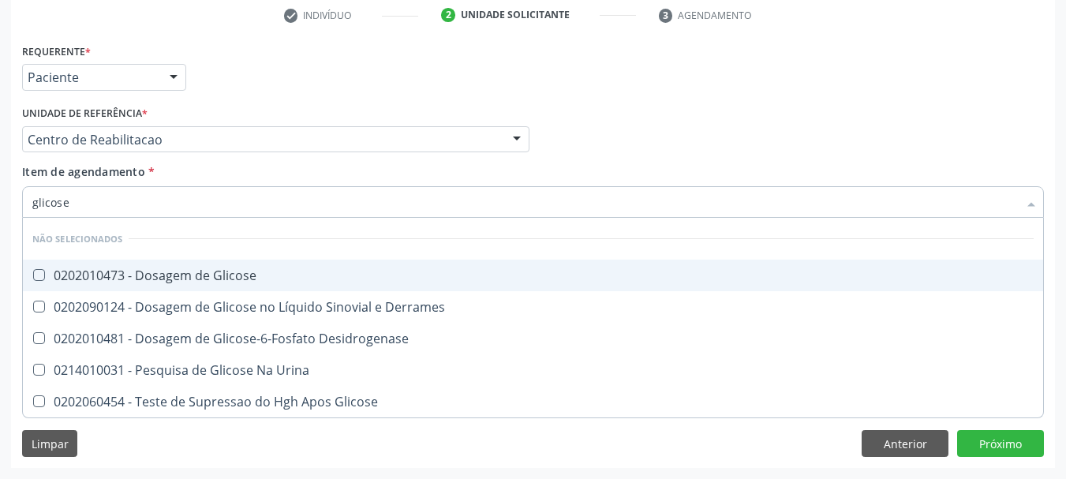
click at [133, 273] on div "0202010473 - Dosagem de Glicose" at bounding box center [532, 275] width 1001 height 13
checkbox Glicose "true"
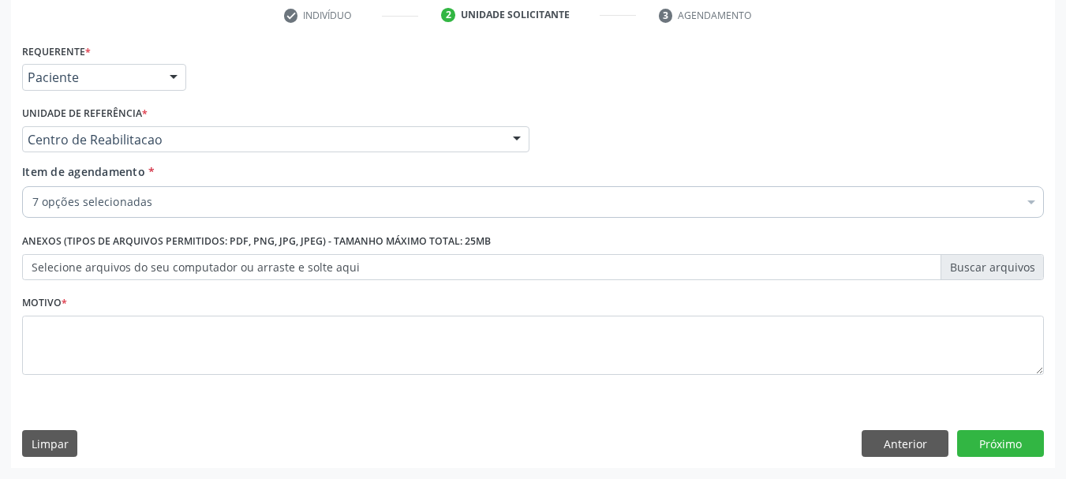
checkbox Ldl "true"
checkbox Total "true"
checkbox Triglicerideos "true"
checkbox Hdl "true"
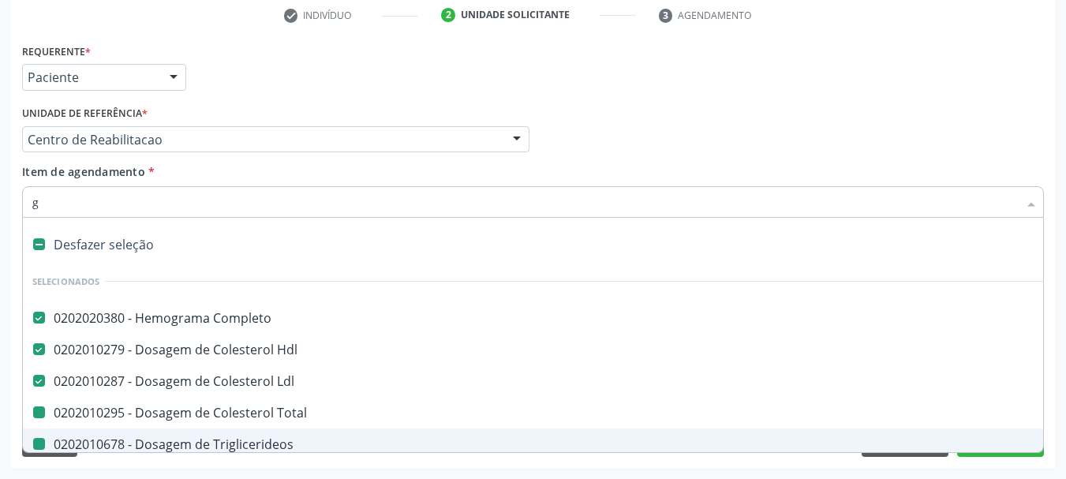
type input "gl"
checkbox Total "false"
checkbox Triglicerideos "false"
checkbox Urina "false"
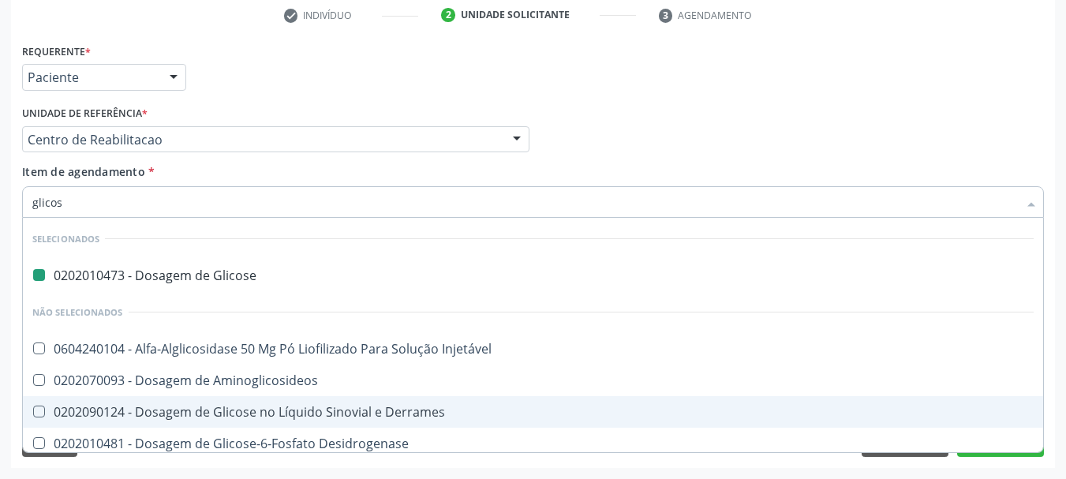
type input "glicosi"
checkbox Glicose "false"
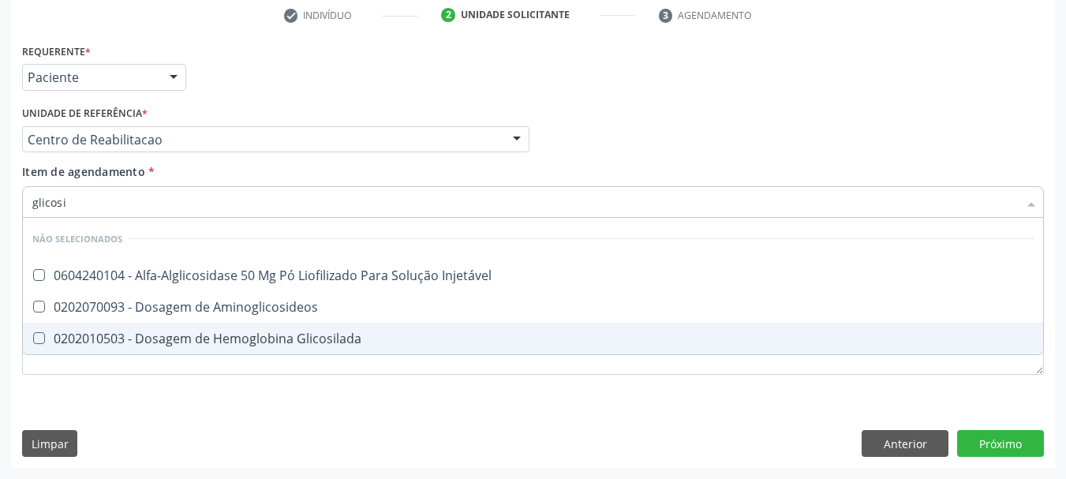
click at [270, 335] on div "0202010503 - Dosagem de Hemoglobina Glicosilada" at bounding box center [532, 338] width 1001 height 13
checkbox Glicosilada "true"
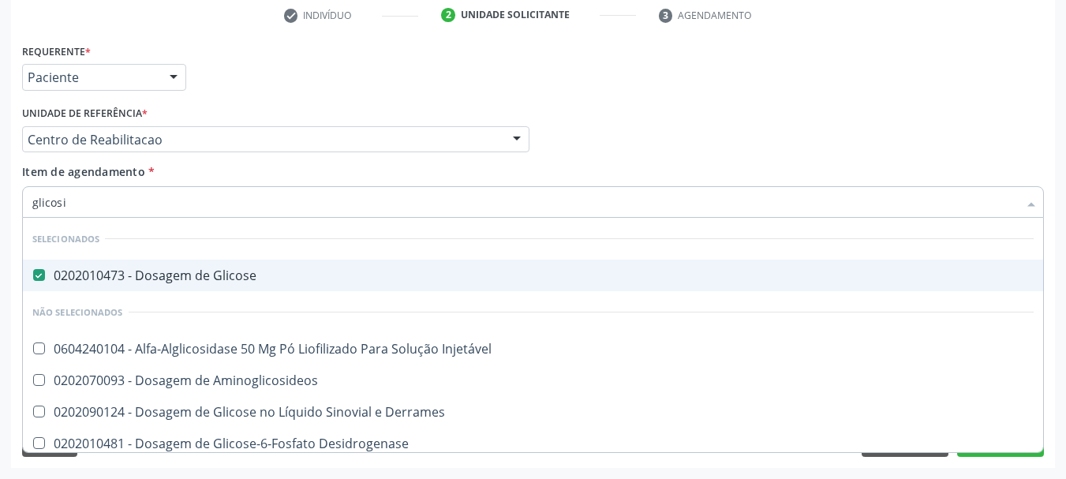
type input "glicos"
checkbox Glicose "true"
checkbox Injetável "false"
type input "glico"
checkbox Glicosilada "false"
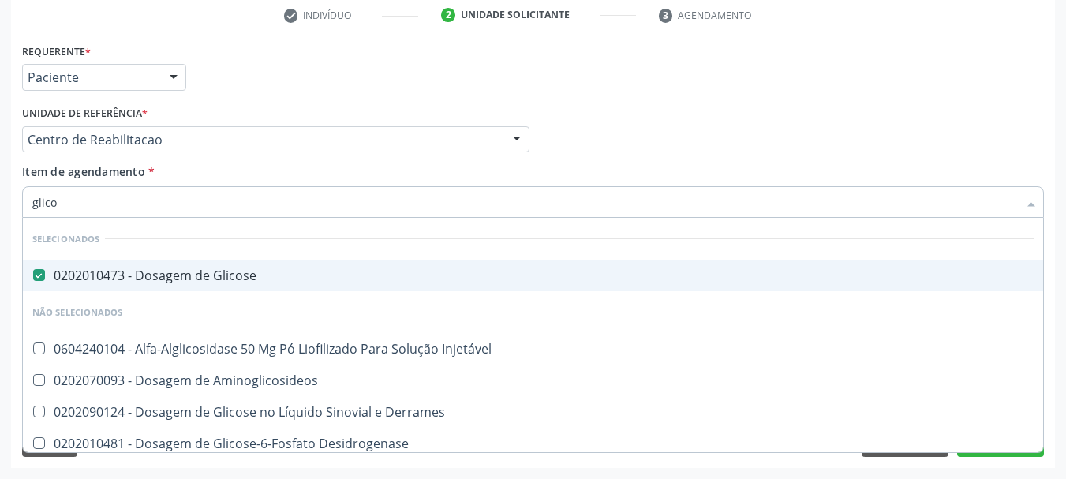
checkbox Glicose "true"
type input "glic"
checkbox Glicosilada "false"
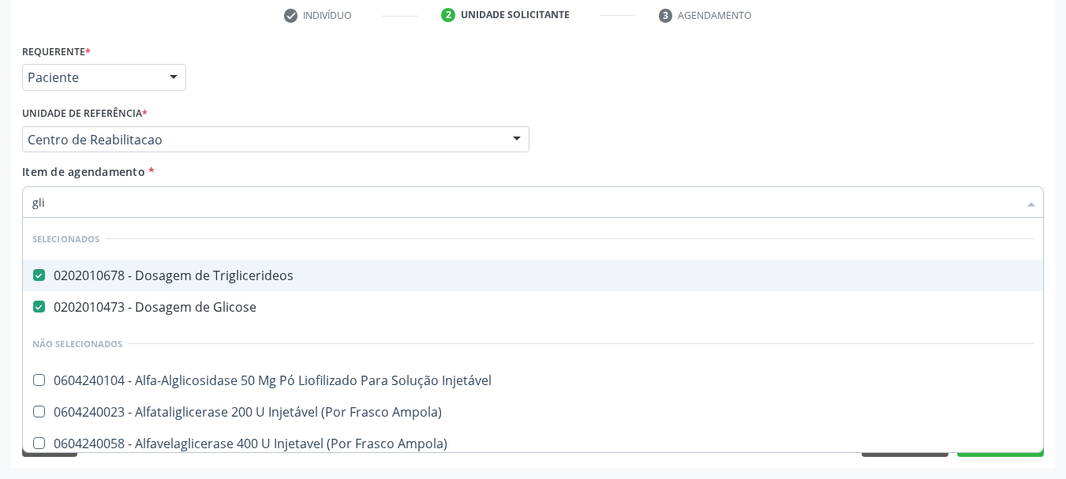
type input "gl"
checkbox Glicosilada "false"
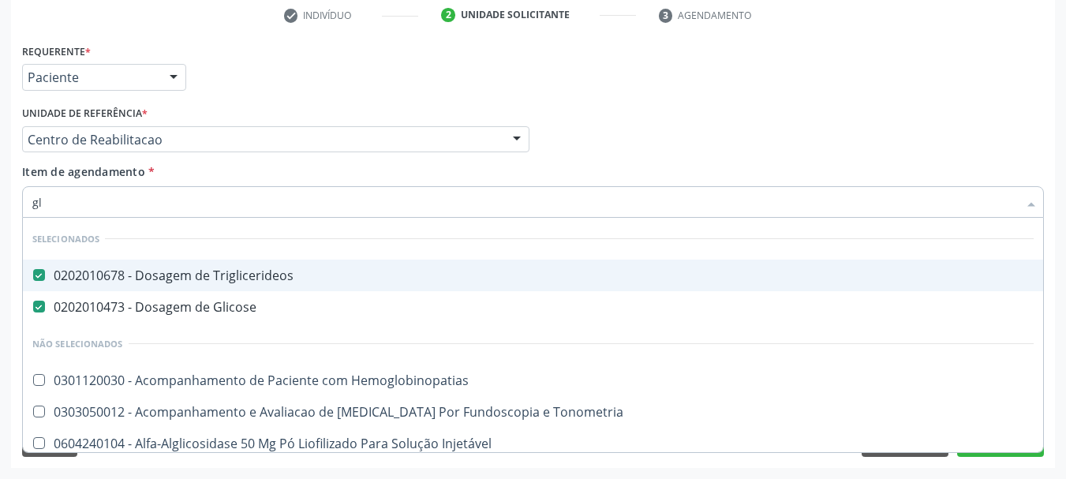
type input "g"
checkbox Hemoglobinopatias "true"
checkbox Tonometria "true"
checkbox Injetável "true"
checkbox Glicosilada "false"
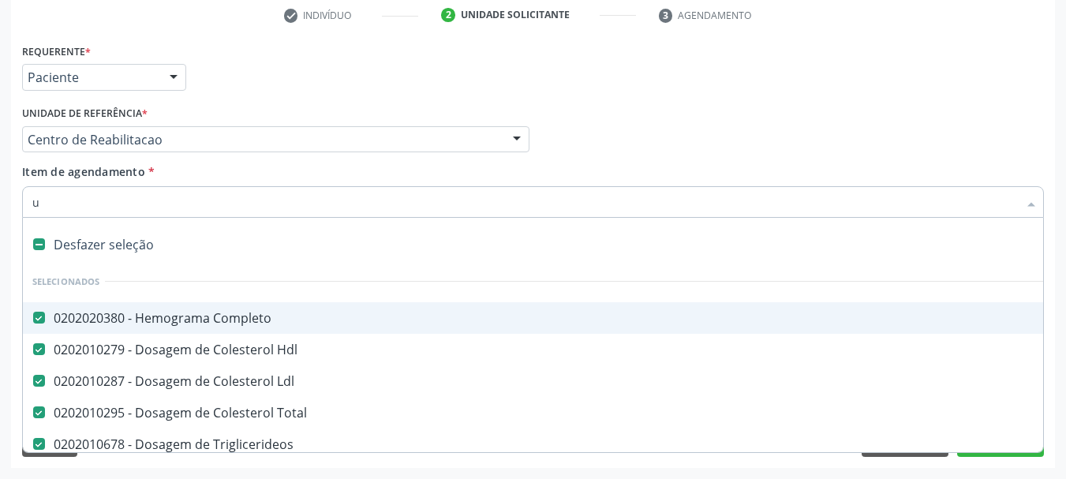
type input "ur"
checkbox Total "false"
checkbox Triglicerideos "false"
checkbox Urina "false"
checkbox Glicose "false"
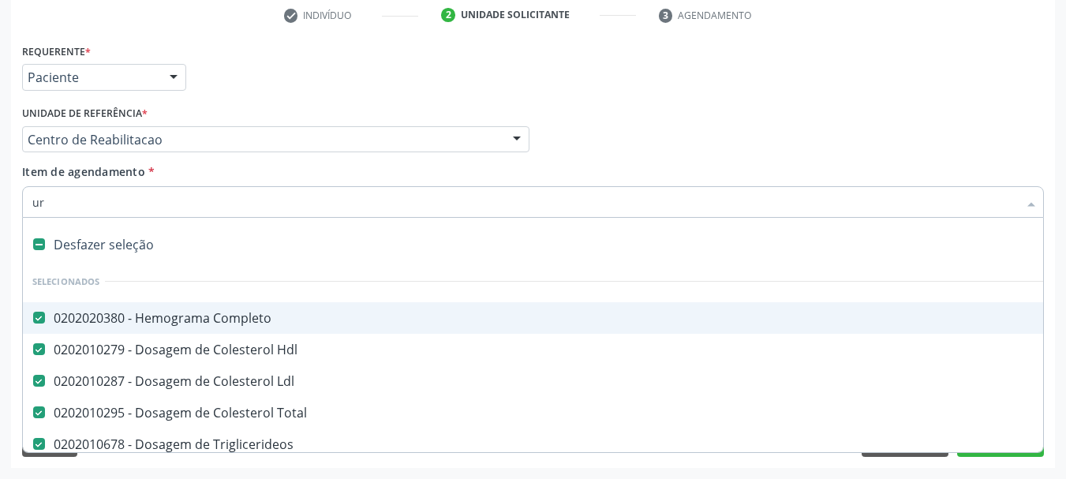
checkbox Ldl "false"
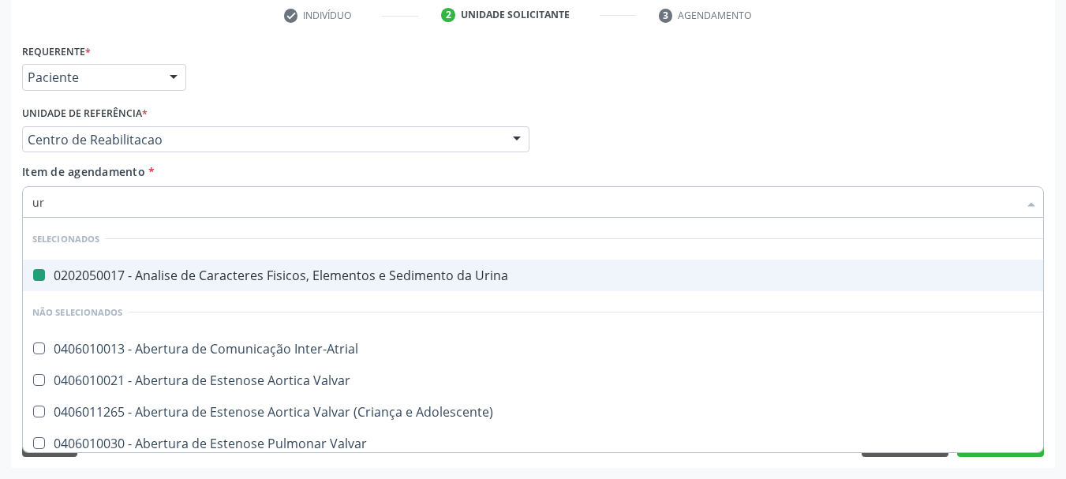
type input "ure"
checkbox Urina "false"
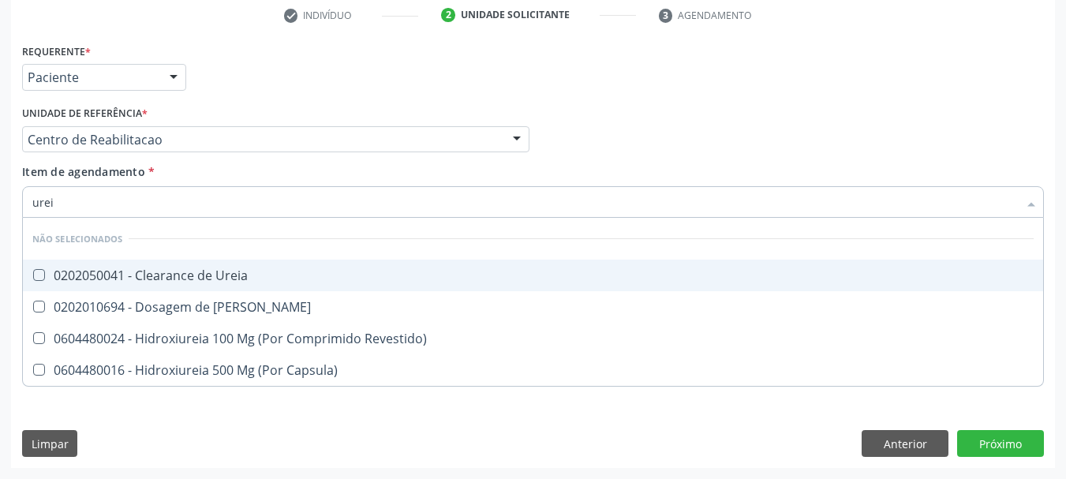
type input "ureia"
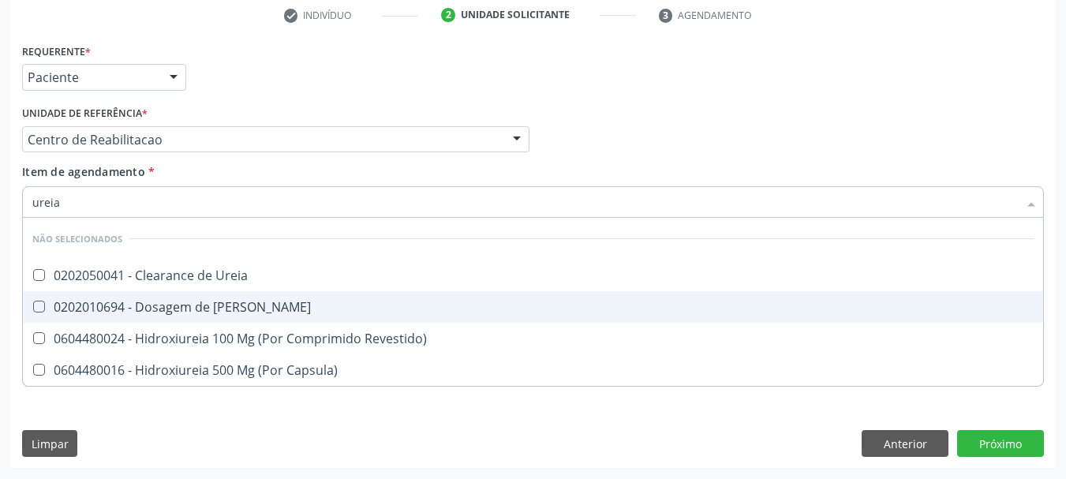
click at [236, 301] on div "0202010694 - Dosagem de [PERSON_NAME]" at bounding box center [532, 307] width 1001 height 13
checkbox Ureia "true"
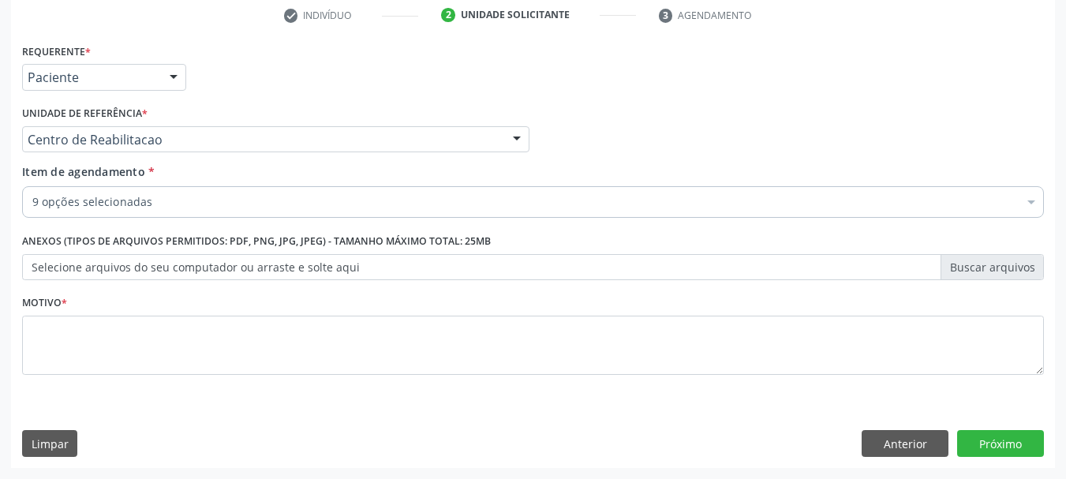
checkbox Completo "true"
checkbox Total "true"
checkbox Ldl "true"
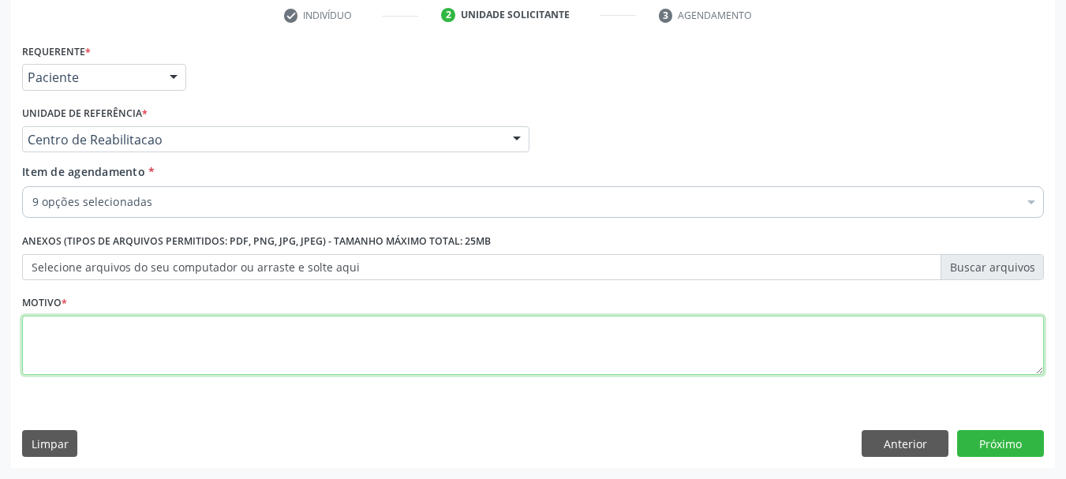
click at [79, 368] on textarea at bounding box center [533, 346] width 1022 height 60
type textarea "...."
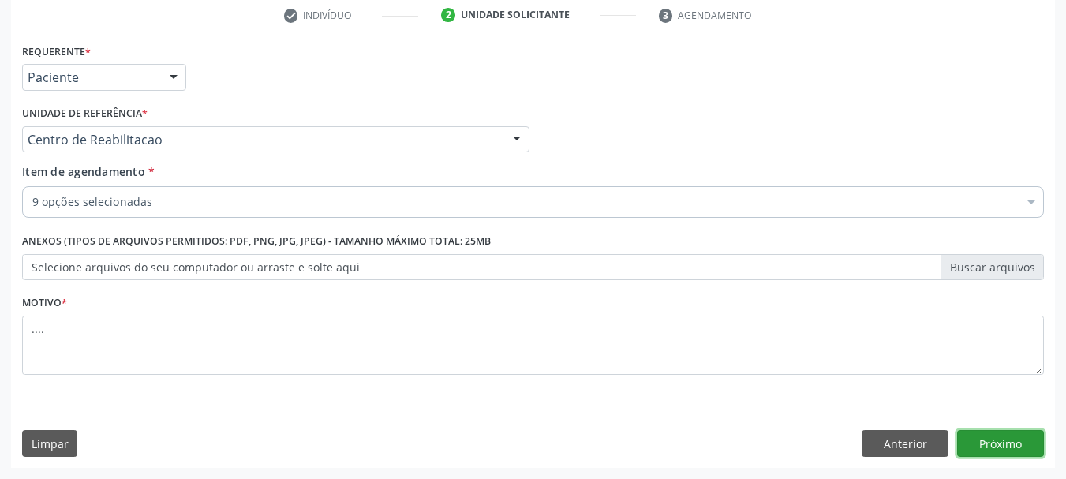
click at [1000, 438] on button "Próximo" at bounding box center [1000, 443] width 87 height 27
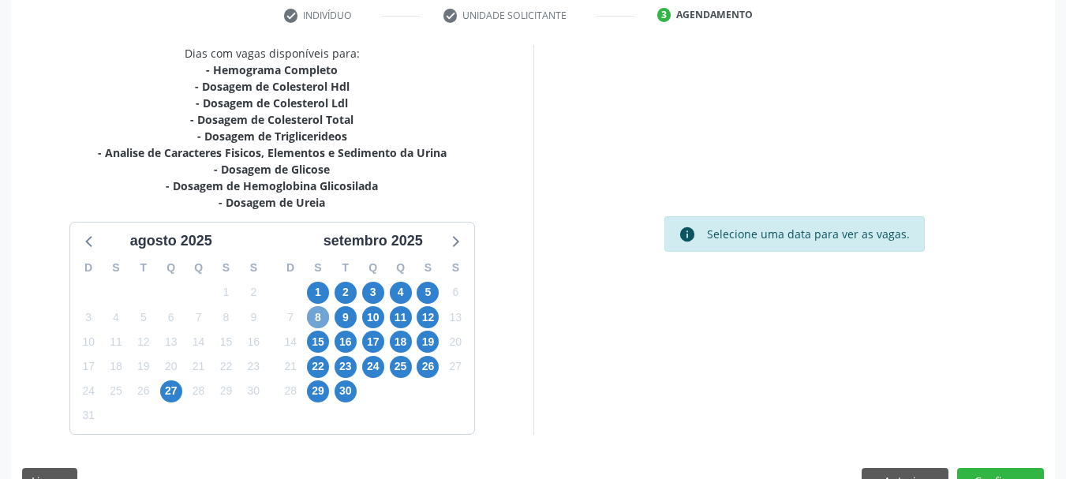
click at [321, 311] on span "8" at bounding box center [318, 317] width 22 height 22
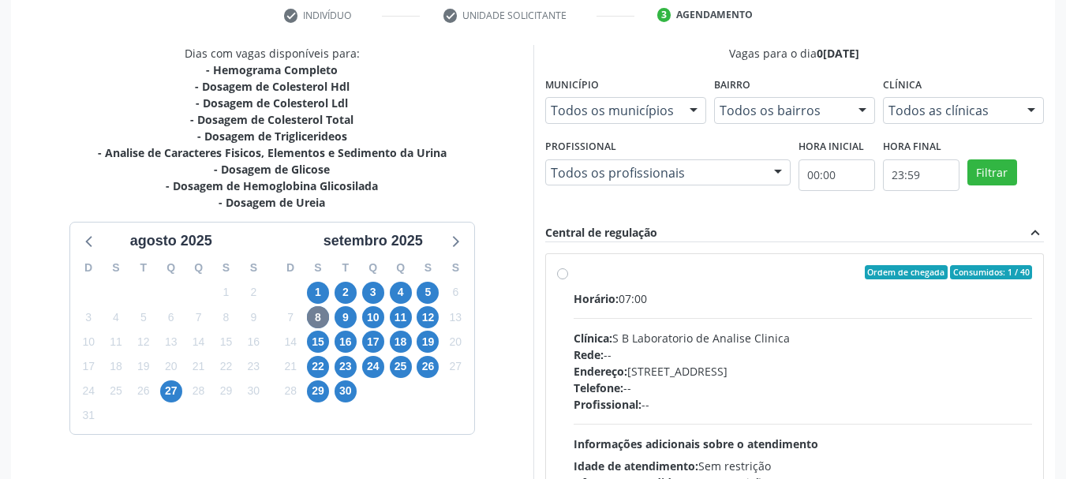
click at [574, 276] on label "Ordem de chegada Consumidos: 1 / 40 Horário: 07:00 Clínica: S B Laboratorio de …" at bounding box center [803, 386] width 459 height 242
click at [567, 276] on input "Ordem de chegada Consumidos: 1 / 40 Horário: 07:00 Clínica: S B Laboratorio de …" at bounding box center [562, 272] width 11 height 14
radio input "true"
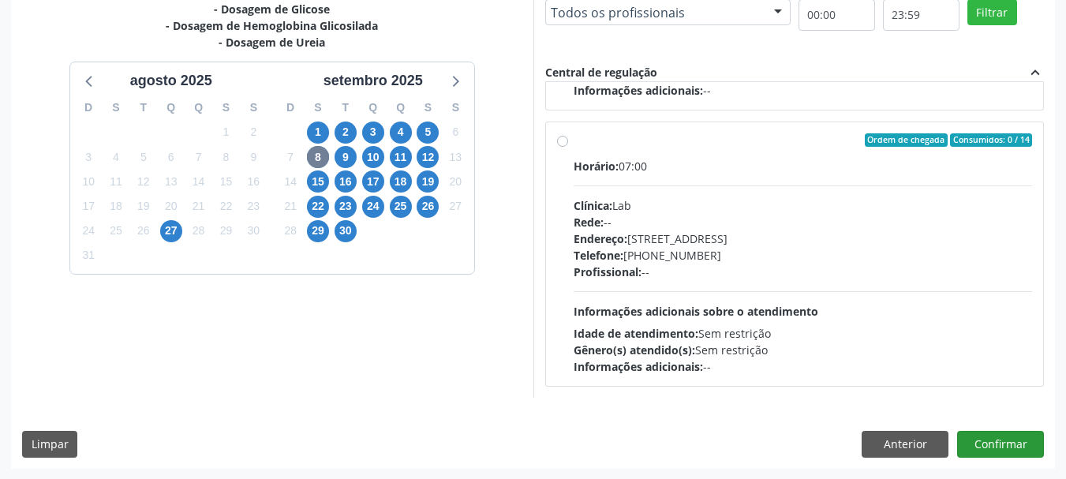
scroll to position [464, 0]
click at [1024, 445] on button "Confirmar" at bounding box center [1000, 443] width 87 height 27
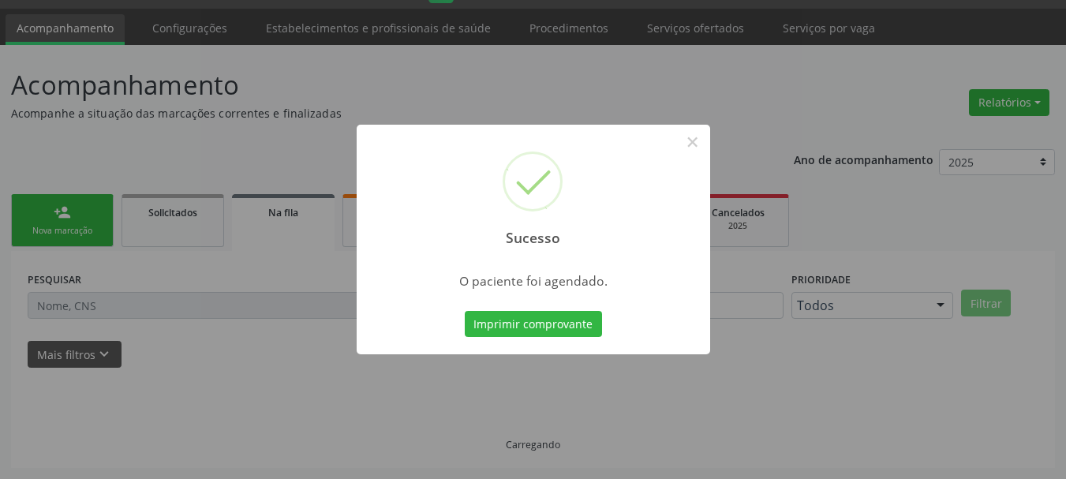
scroll to position [42, 0]
click at [537, 314] on button "Imprimir comprovante" at bounding box center [533, 324] width 137 height 27
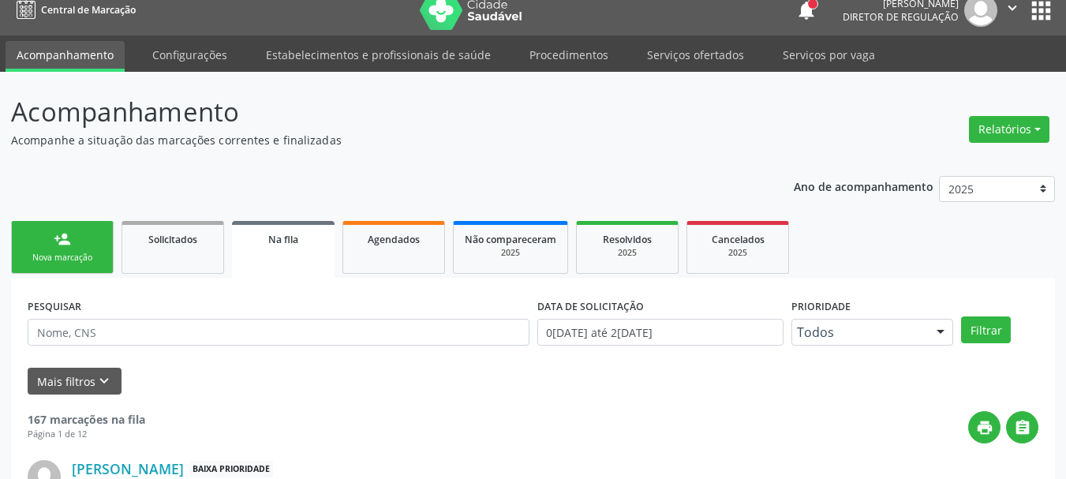
scroll to position [0, 0]
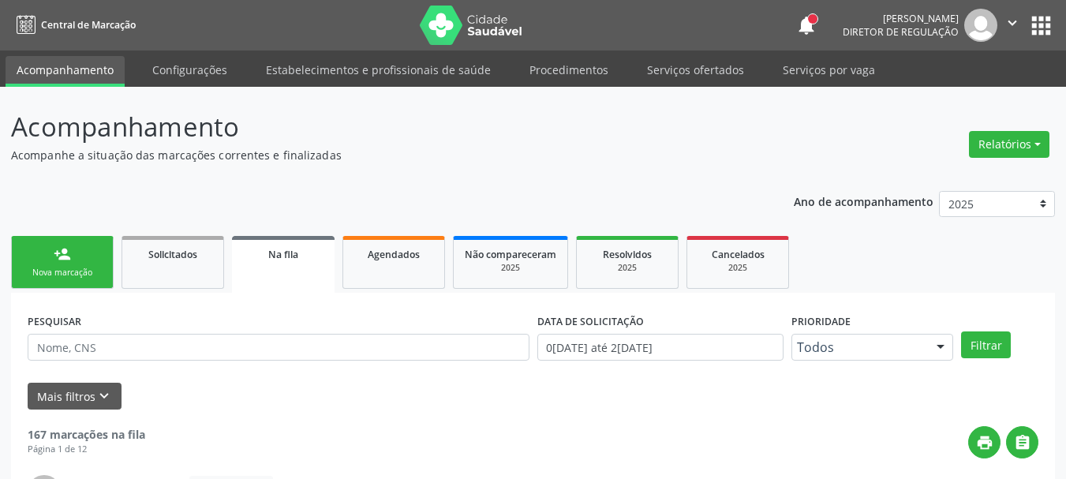
click at [1044, 10] on div "notifications [PERSON_NAME] Diretor de regulação  Configurações Sair apps" at bounding box center [925, 25] width 260 height 33
click at [1046, 26] on button "apps" at bounding box center [1041, 26] width 28 height 28
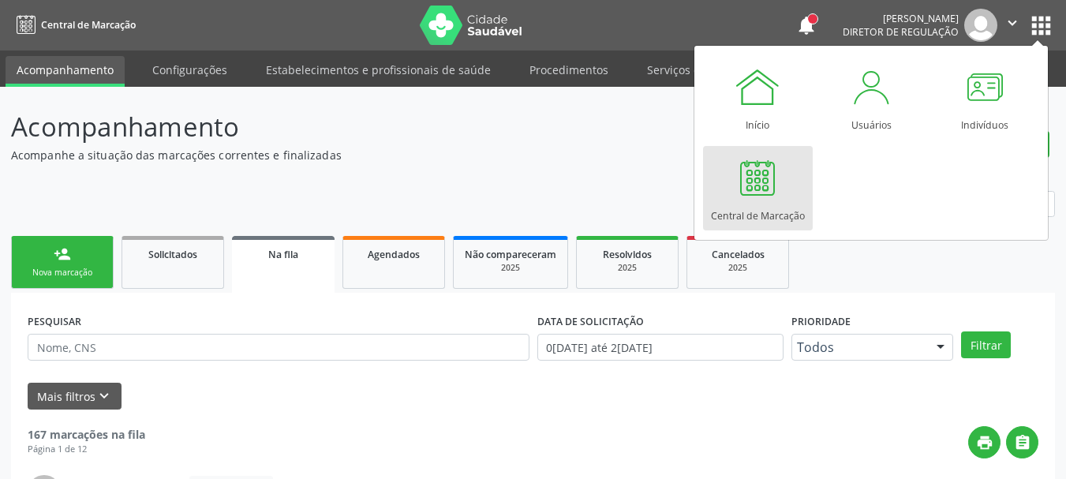
click at [805, 174] on link "Central de Marcação" at bounding box center [758, 188] width 110 height 84
